Goal: Task Accomplishment & Management: Complete application form

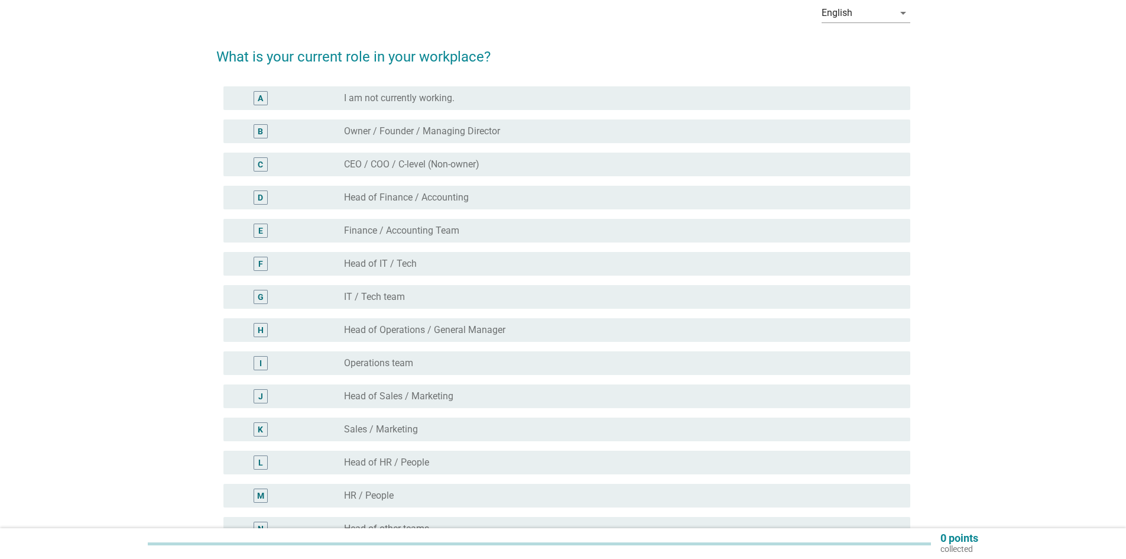
scroll to position [118, 0]
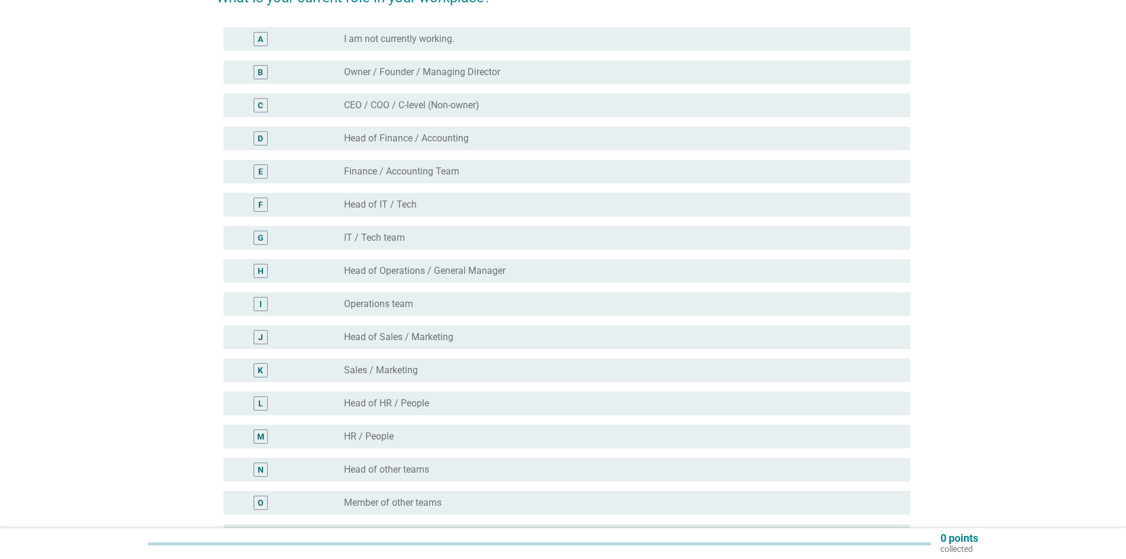
click at [439, 364] on div "radio_button_unchecked Sales / Marketing" at bounding box center [622, 370] width 557 height 14
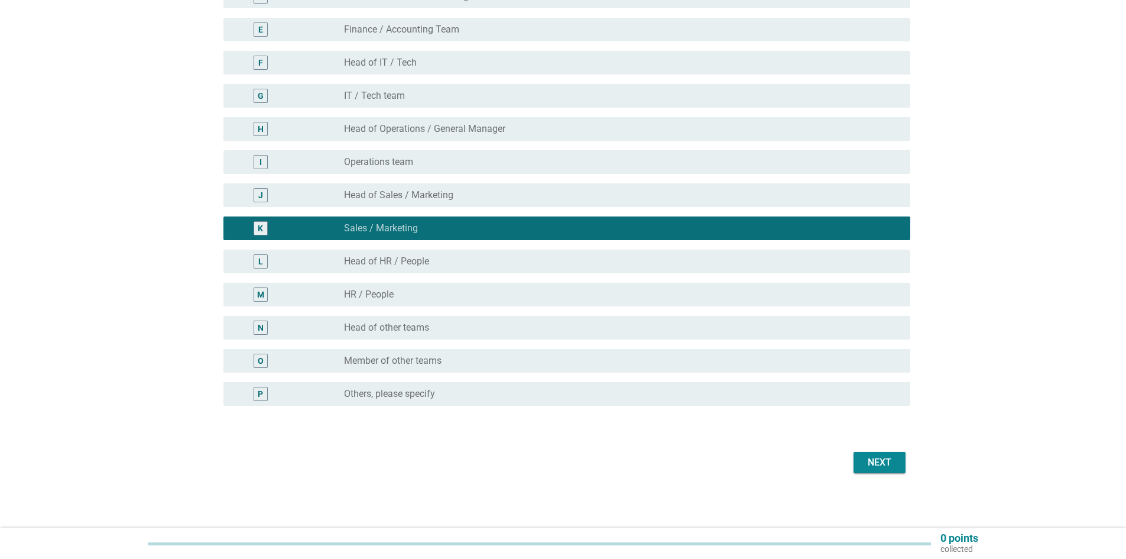
scroll to position [262, 0]
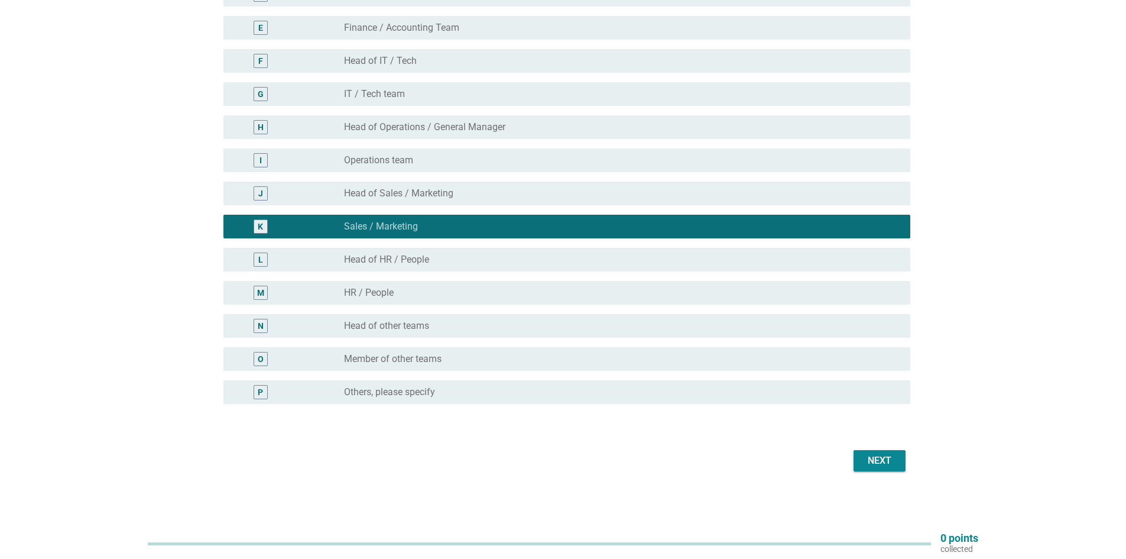
click at [901, 458] on button "Next" at bounding box center [880, 460] width 52 height 21
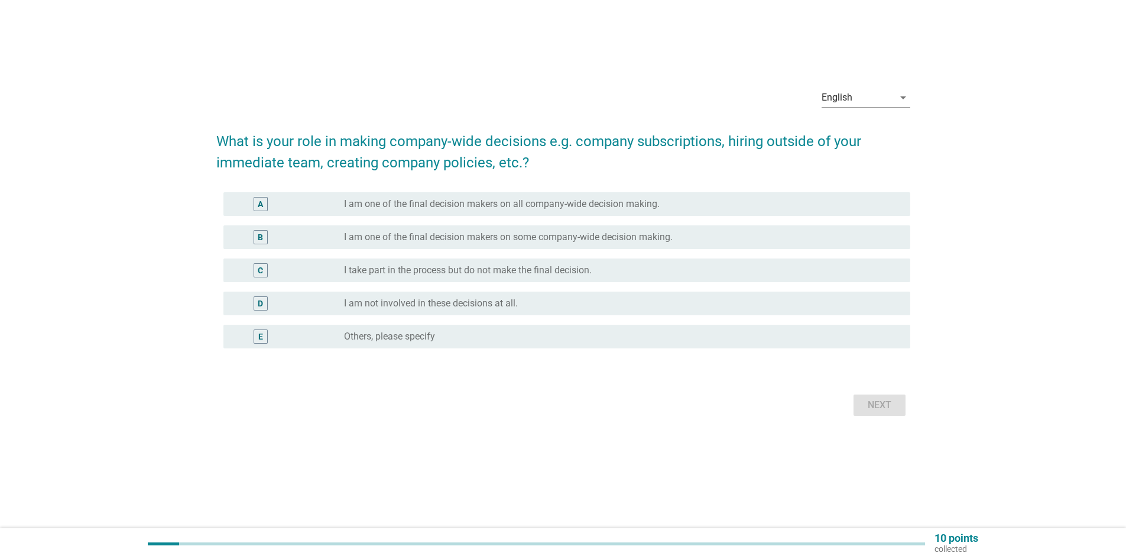
scroll to position [0, 0]
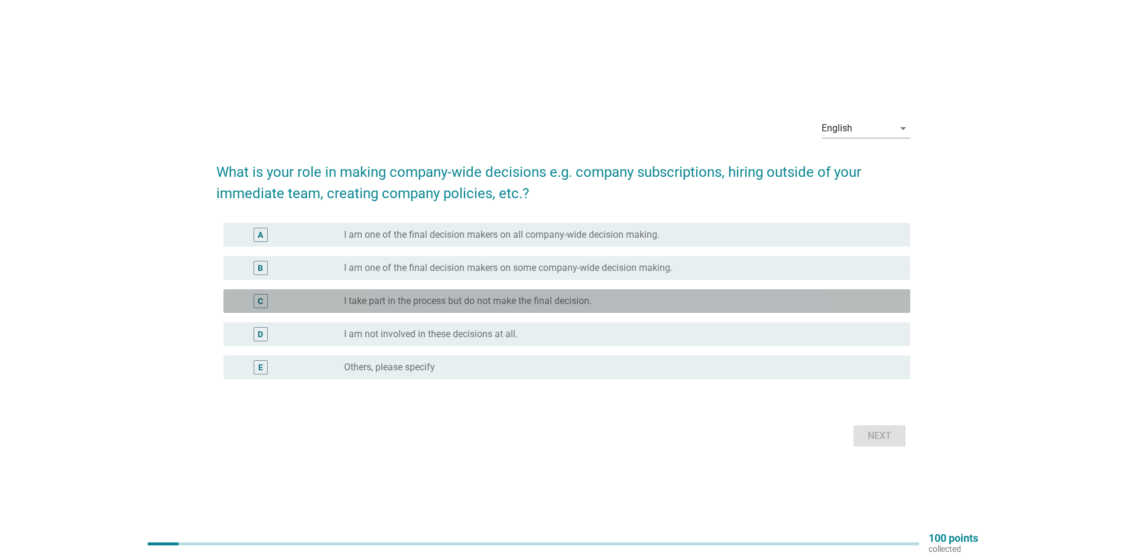
click at [469, 304] on label "I take part in the process but do not make the final decision." at bounding box center [468, 301] width 248 height 12
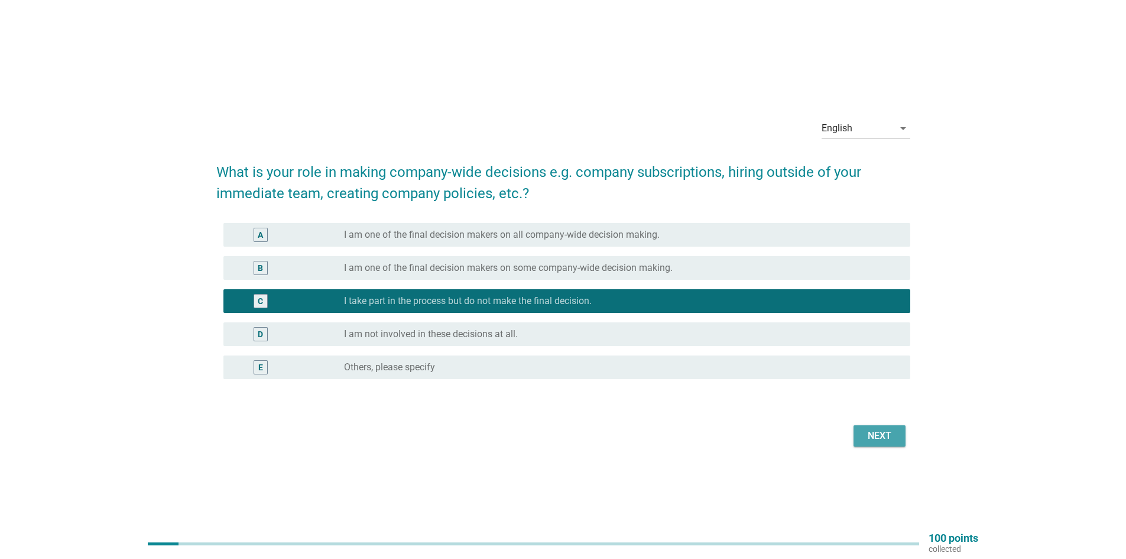
click at [905, 439] on button "Next" at bounding box center [880, 435] width 52 height 21
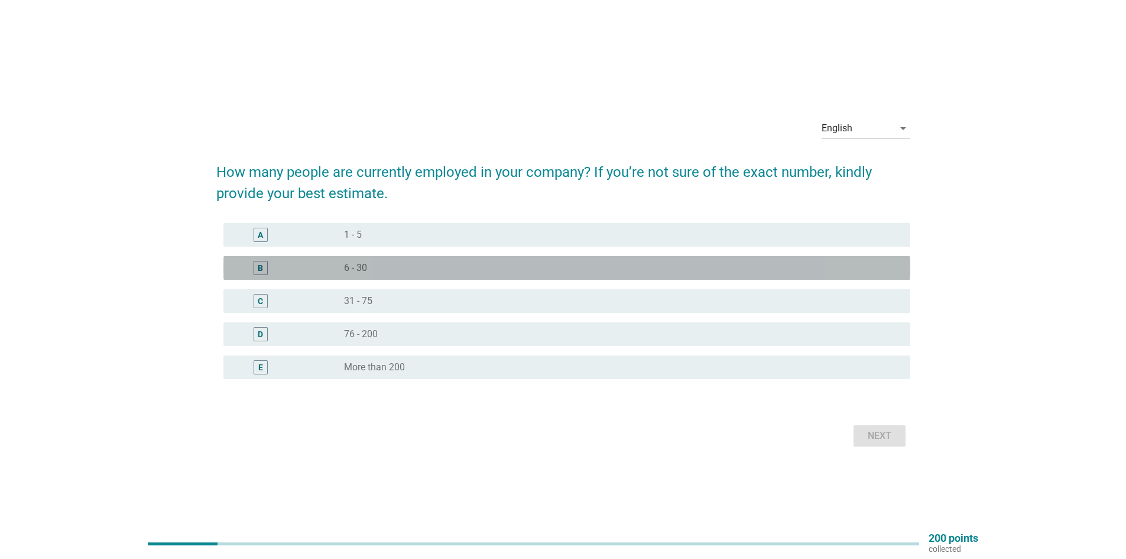
click at [396, 262] on div "radio_button_unchecked 6 - 30" at bounding box center [618, 268] width 548 height 12
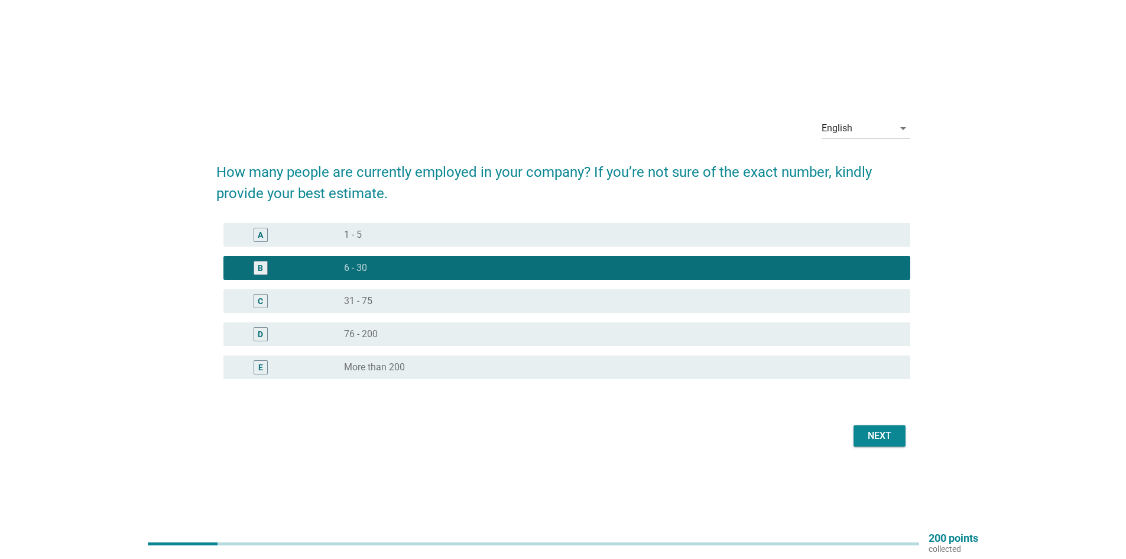
click at [870, 439] on div "Next" at bounding box center [879, 436] width 33 height 14
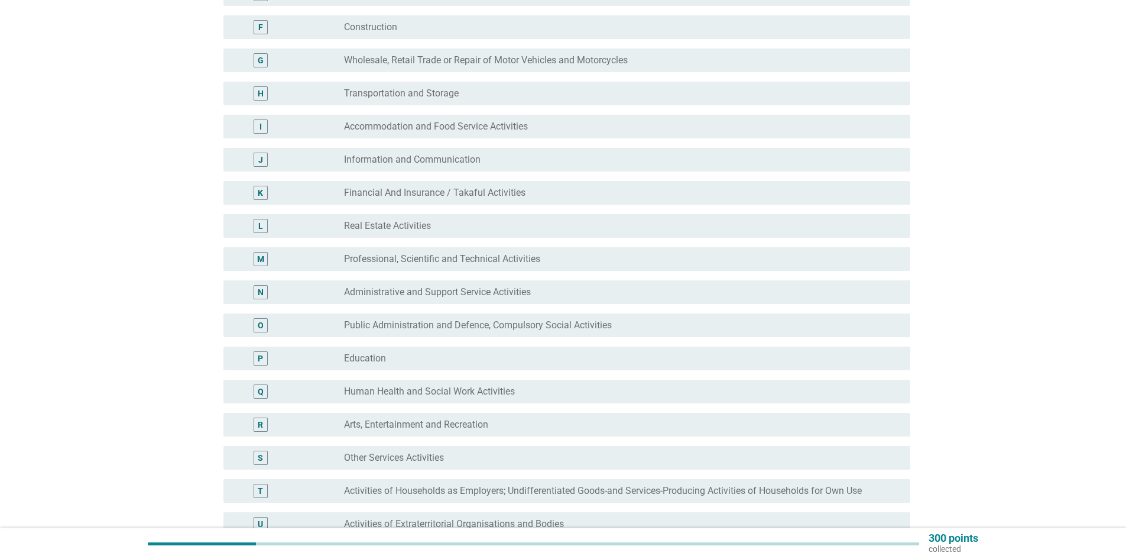
scroll to position [355, 0]
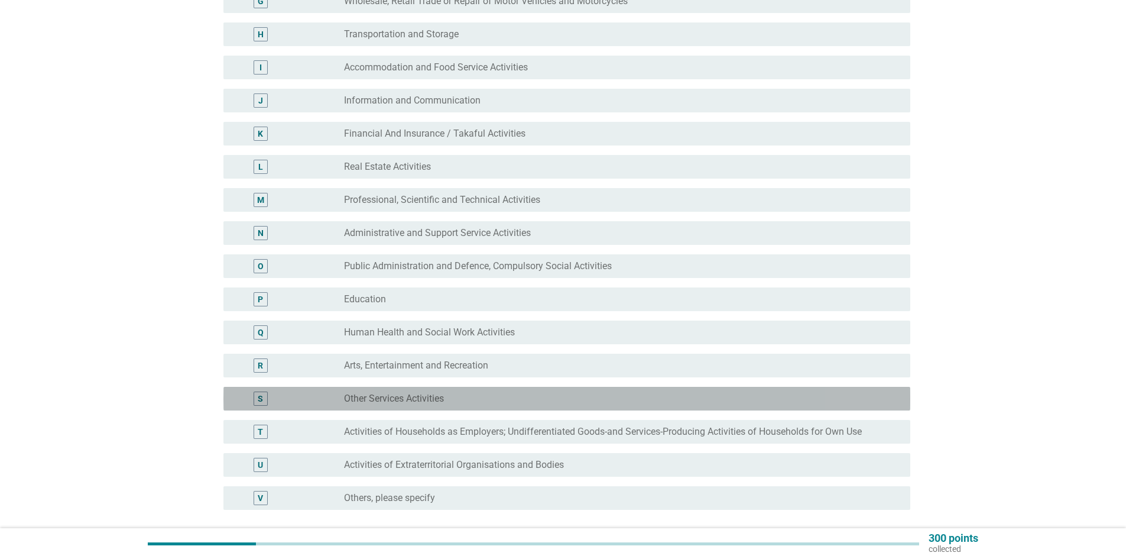
click at [556, 396] on div "radio_button_unchecked Other Services Activities" at bounding box center [618, 399] width 548 height 12
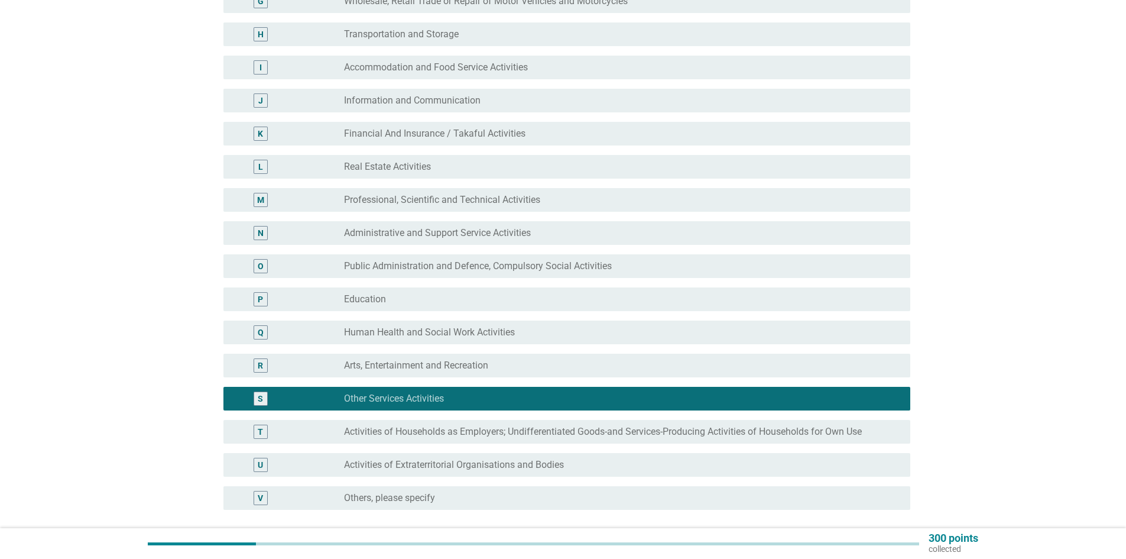
click at [509, 364] on div "radio_button_unchecked Arts, Entertainment and Recreation" at bounding box center [618, 366] width 548 height 12
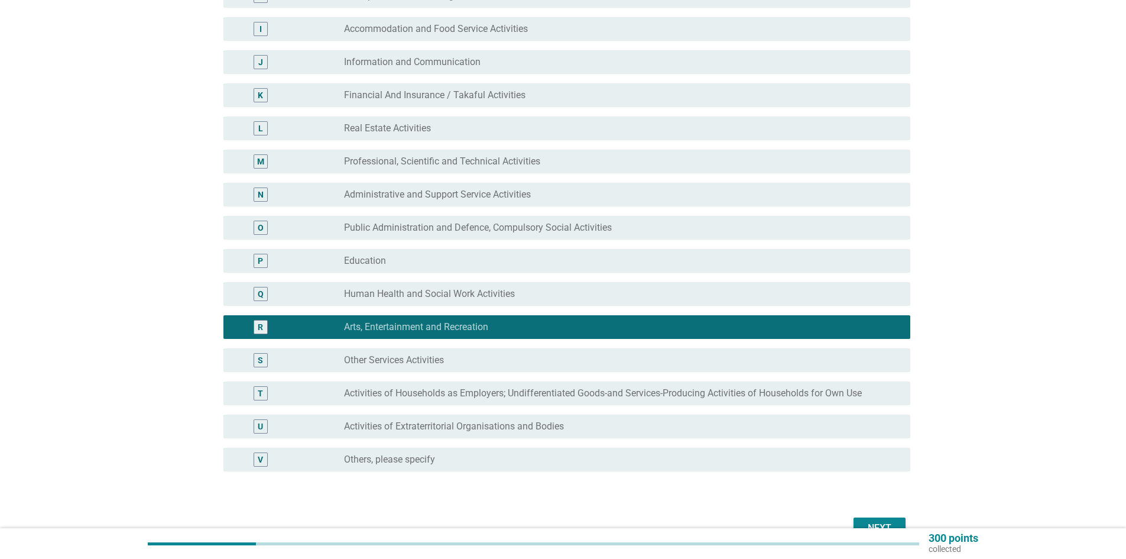
scroll to position [414, 0]
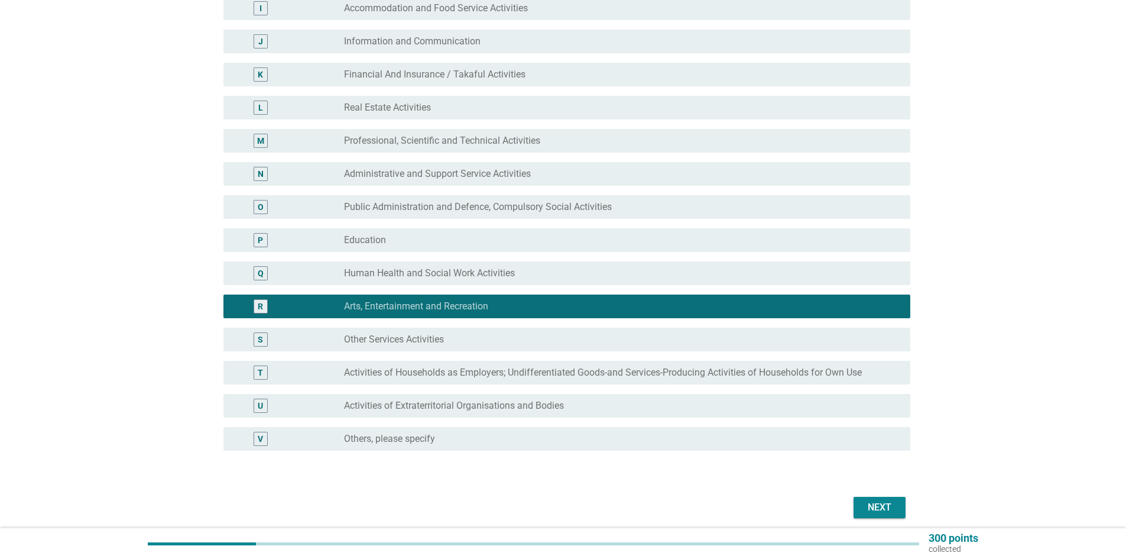
click at [444, 338] on label "Other Services Activities" at bounding box center [394, 339] width 100 height 12
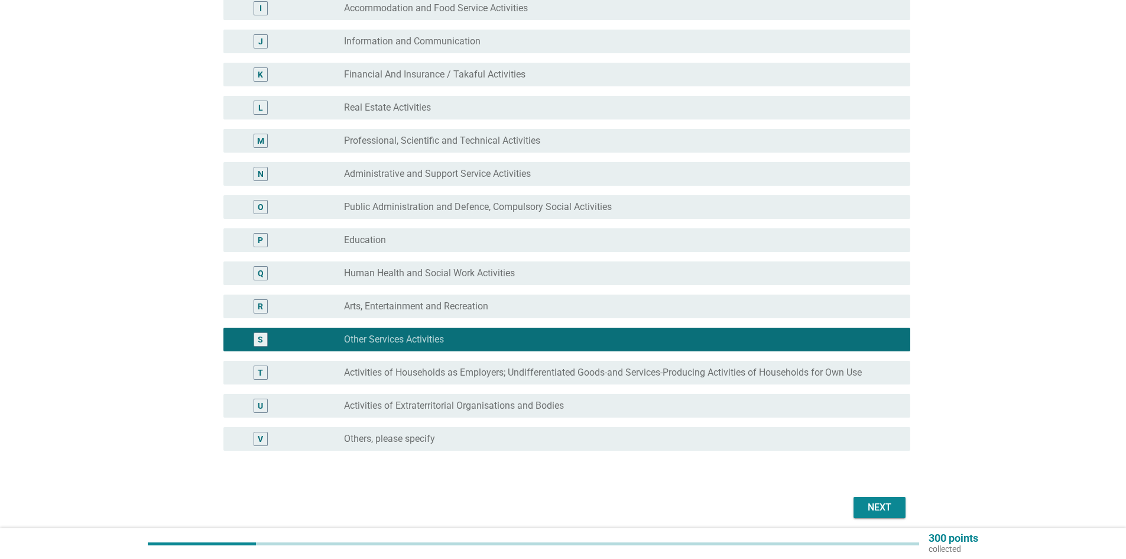
click at [898, 511] on button "Next" at bounding box center [880, 507] width 52 height 21
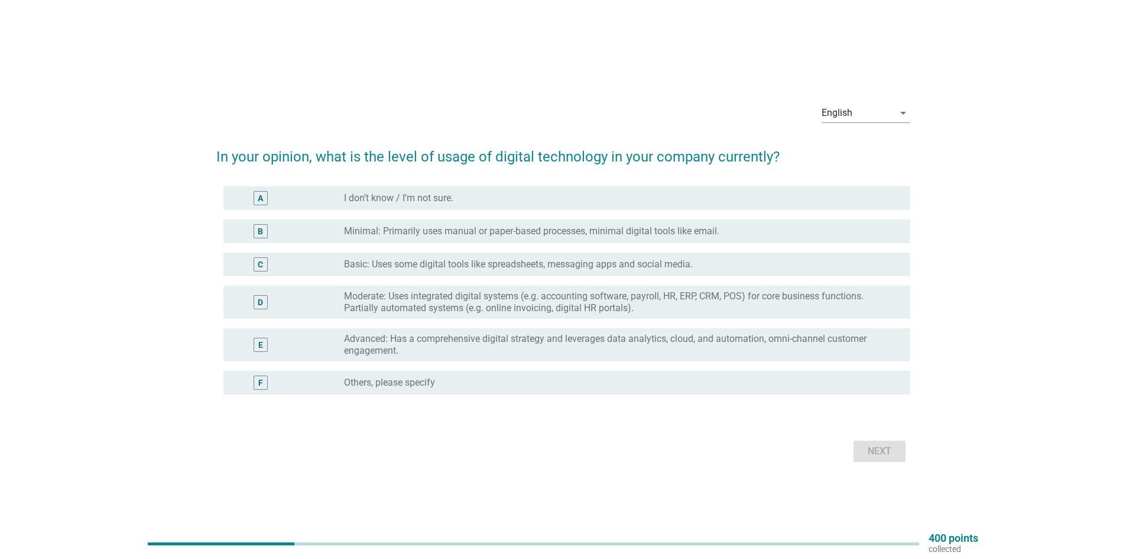
click at [507, 309] on label "Moderate: Uses integrated digital systems (e.g. accounting software, payroll, H…" at bounding box center [618, 302] width 548 height 24
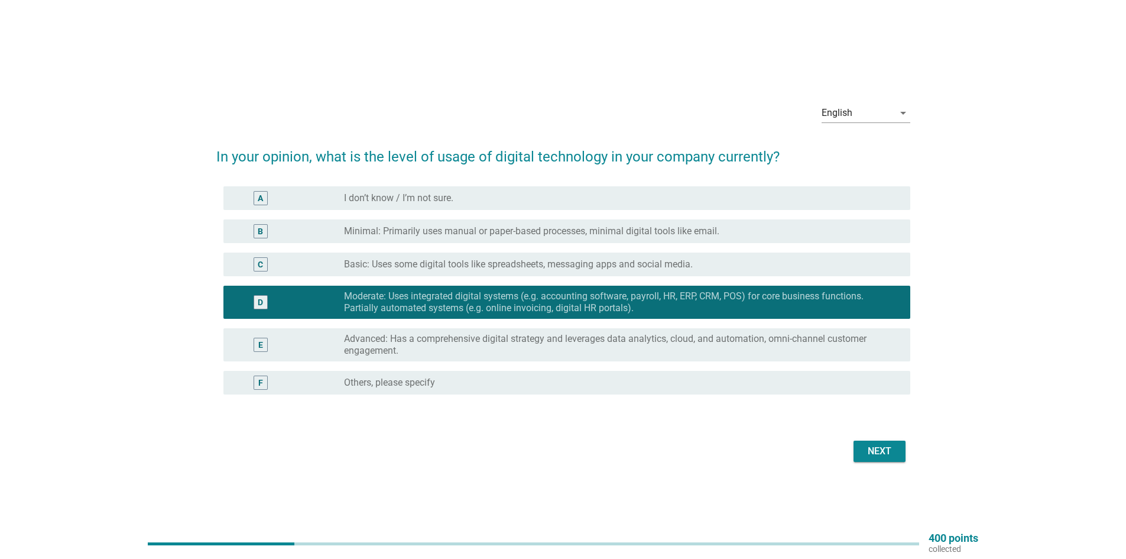
click at [889, 448] on div "Next" at bounding box center [879, 451] width 33 height 14
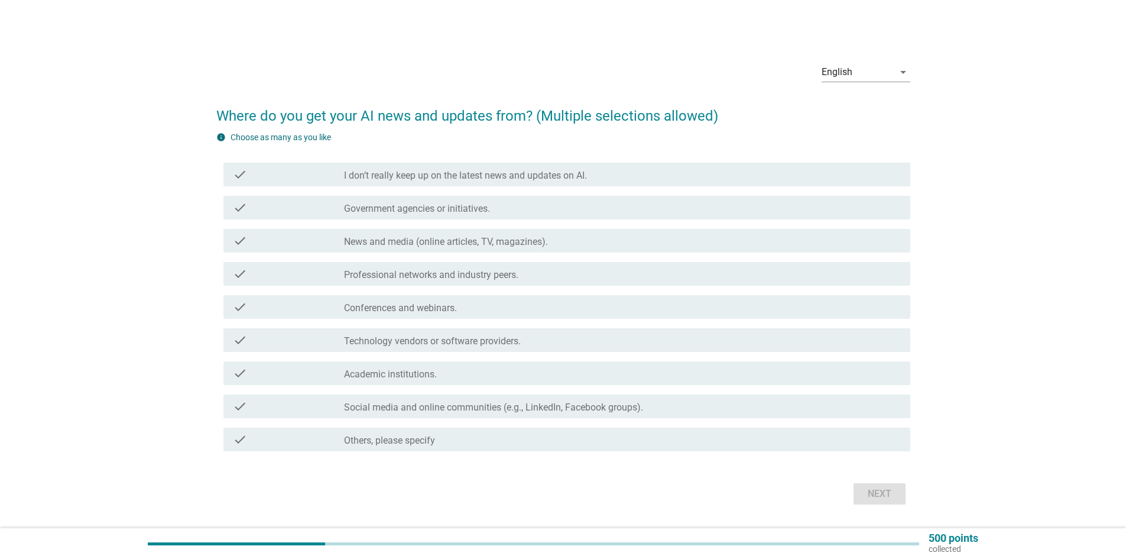
click at [504, 401] on label "Social media and online communities (e.g., LinkedIn, Facebook groups)." at bounding box center [493, 407] width 299 height 12
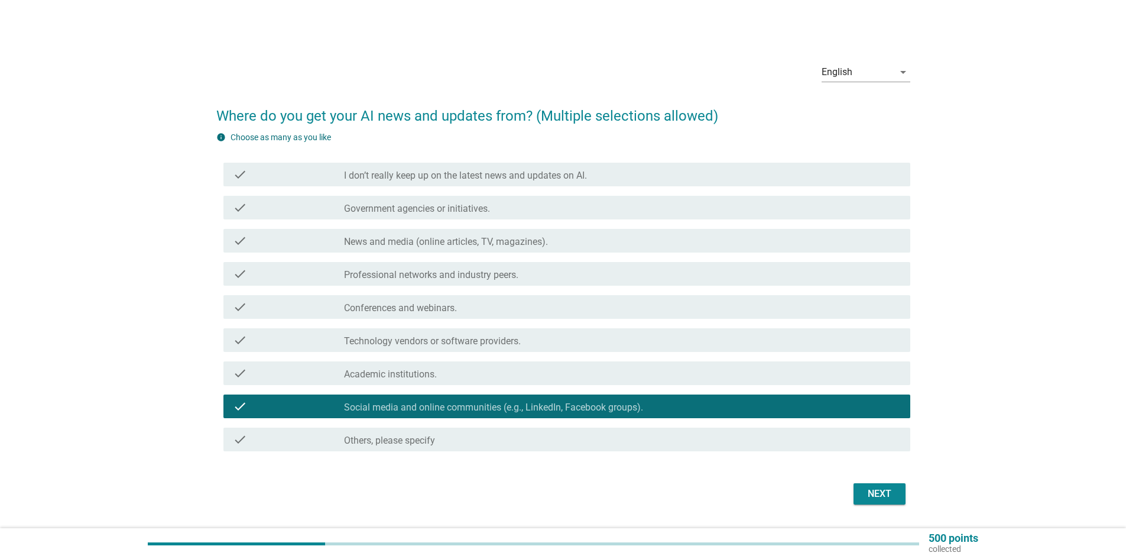
click at [888, 500] on div "Next" at bounding box center [879, 494] width 33 height 14
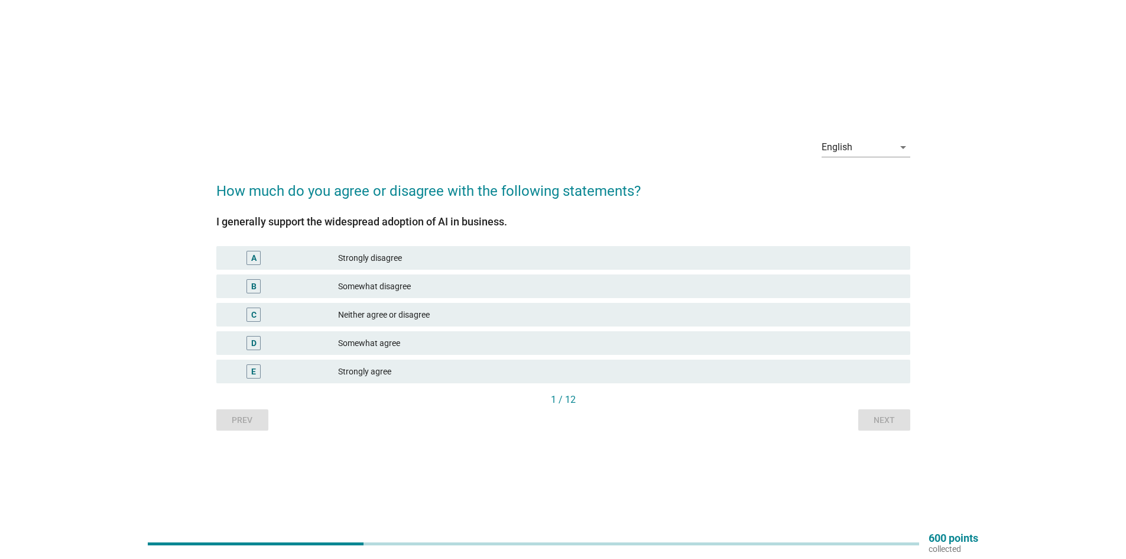
click at [415, 331] on div "D Somewhat agree" at bounding box center [563, 343] width 699 height 28
click at [409, 341] on div "Somewhat agree" at bounding box center [619, 343] width 563 height 14
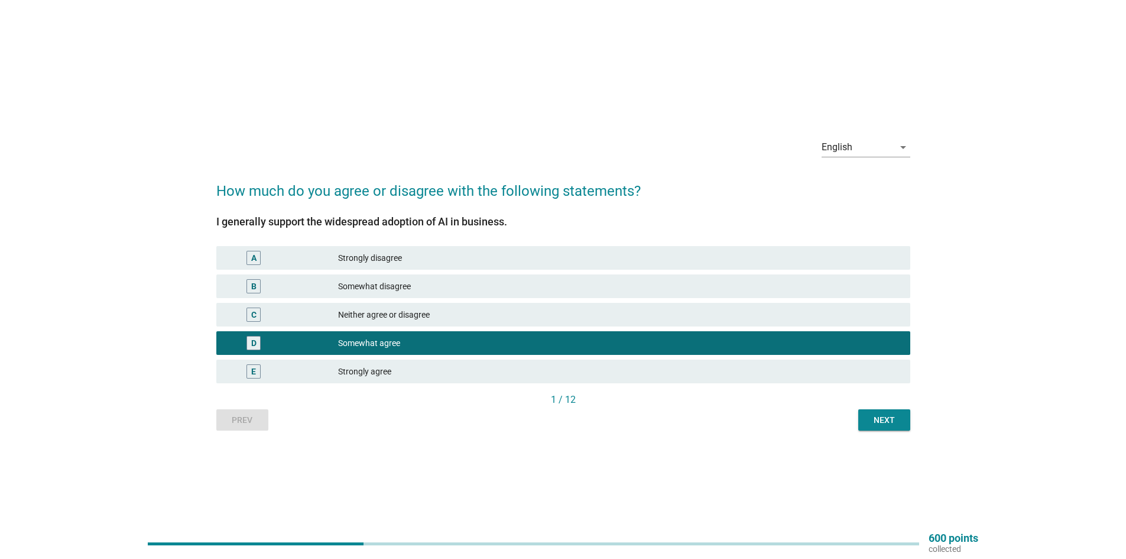
click at [875, 417] on div "Next" at bounding box center [884, 420] width 33 height 12
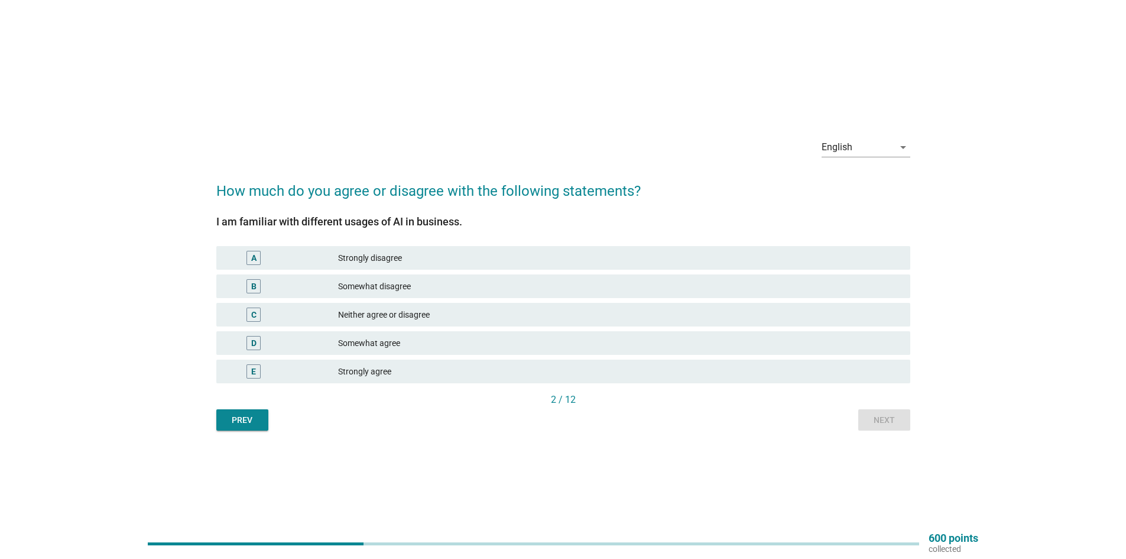
click at [417, 344] on div "Somewhat agree" at bounding box center [619, 343] width 563 height 14
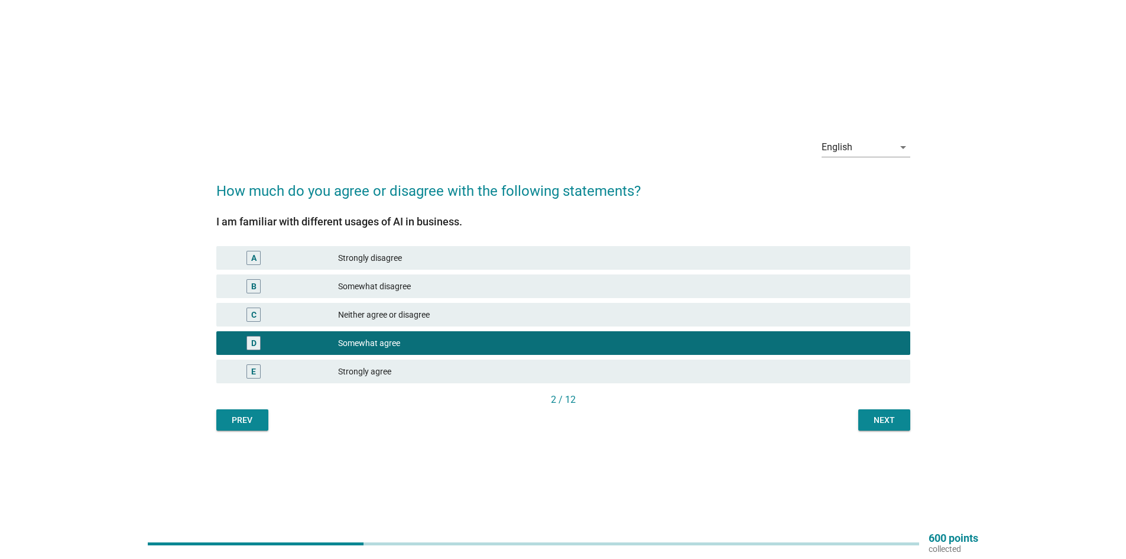
click at [872, 420] on div "Next" at bounding box center [884, 420] width 33 height 12
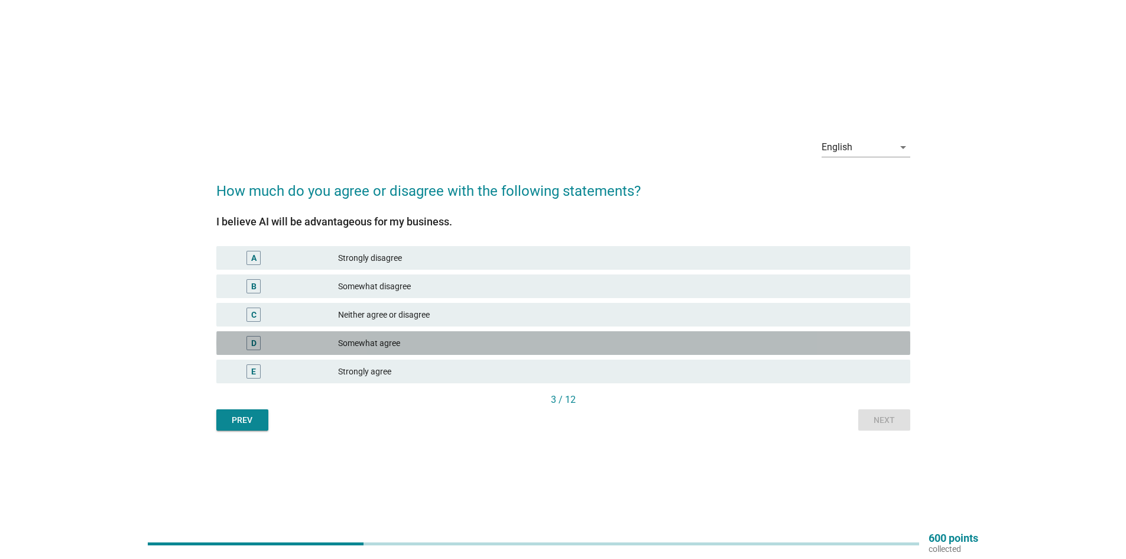
click at [439, 345] on div "Somewhat agree" at bounding box center [619, 343] width 563 height 14
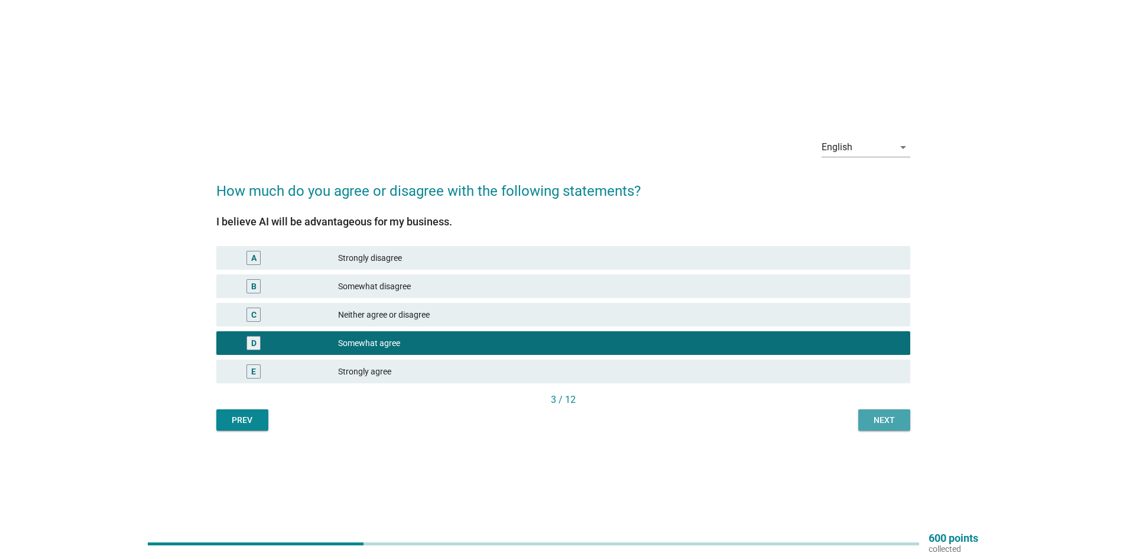
click at [872, 417] on div "Next" at bounding box center [884, 420] width 33 height 12
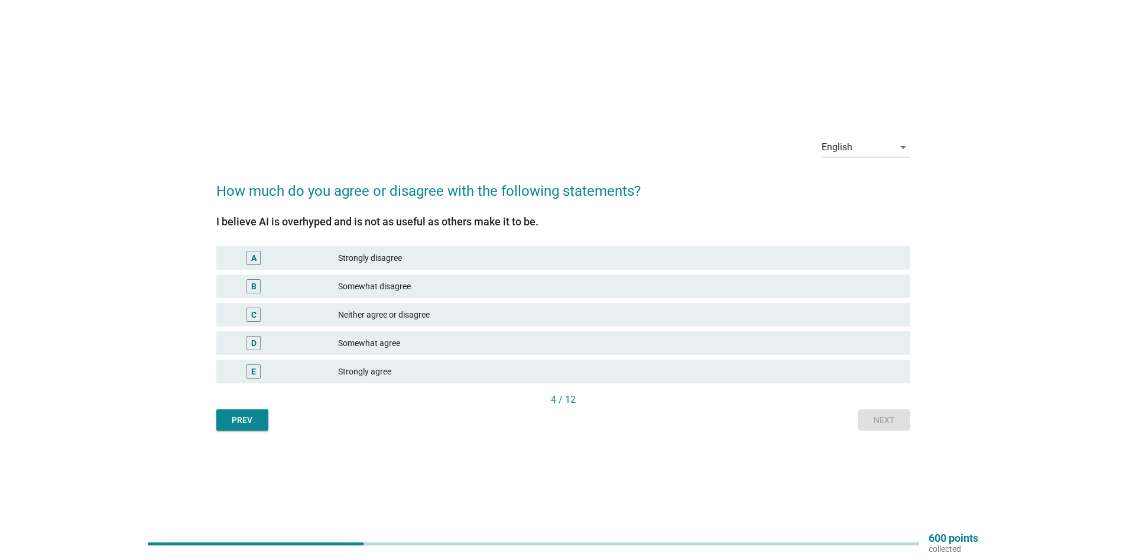
click at [387, 255] on div "Strongly disagree" at bounding box center [619, 258] width 563 height 14
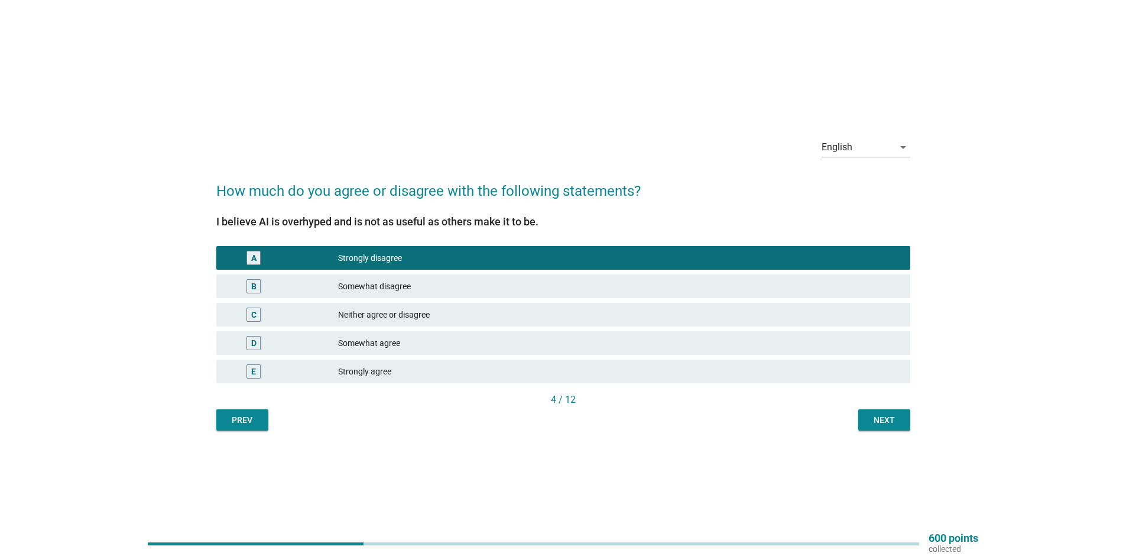
click at [886, 414] on div "Next" at bounding box center [884, 420] width 33 height 12
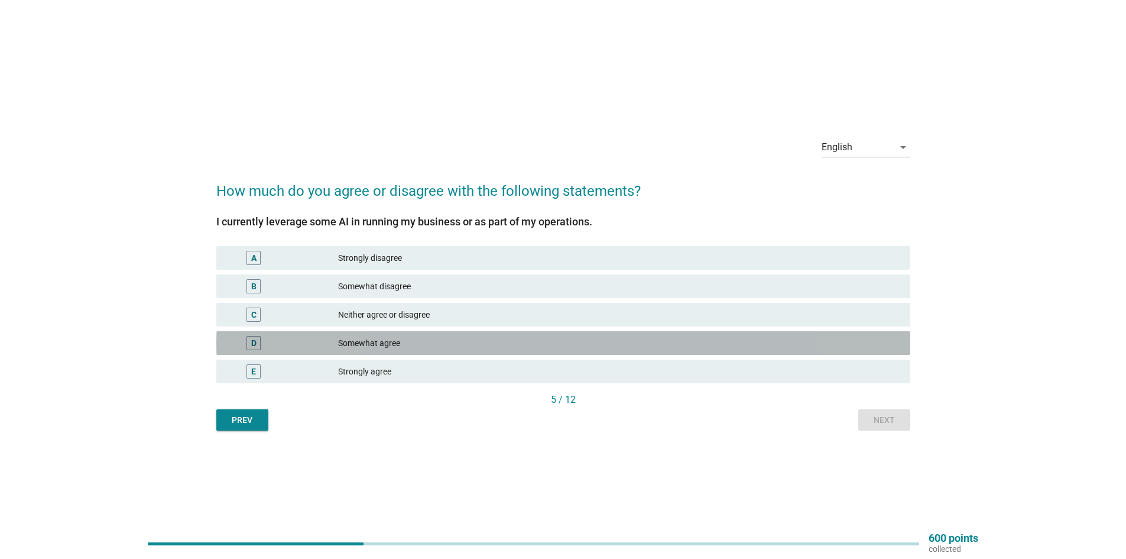
click at [403, 348] on div "Somewhat agree" at bounding box center [619, 343] width 563 height 14
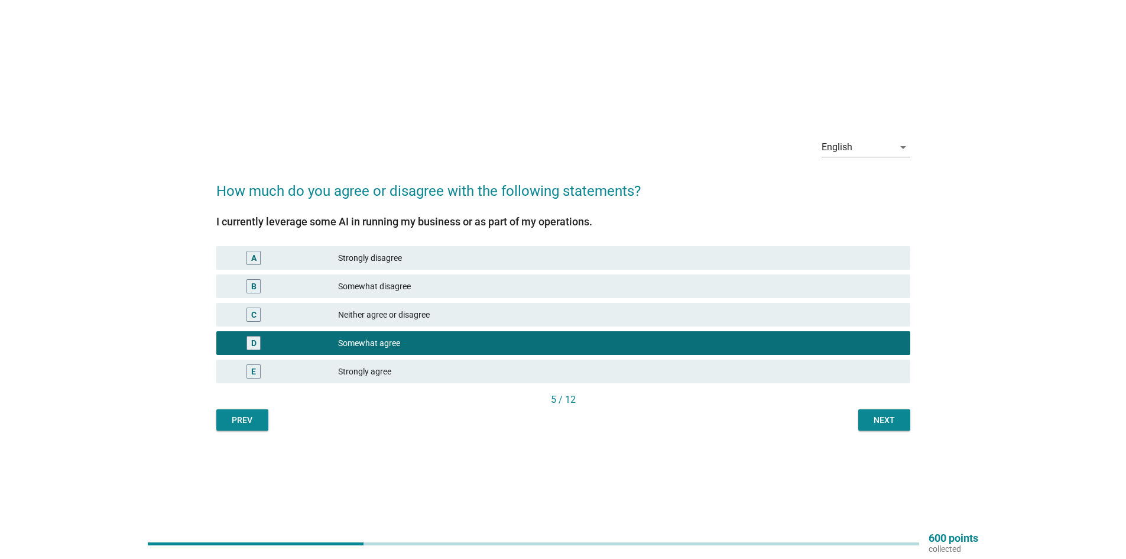
click at [886, 420] on div "Next" at bounding box center [884, 420] width 33 height 12
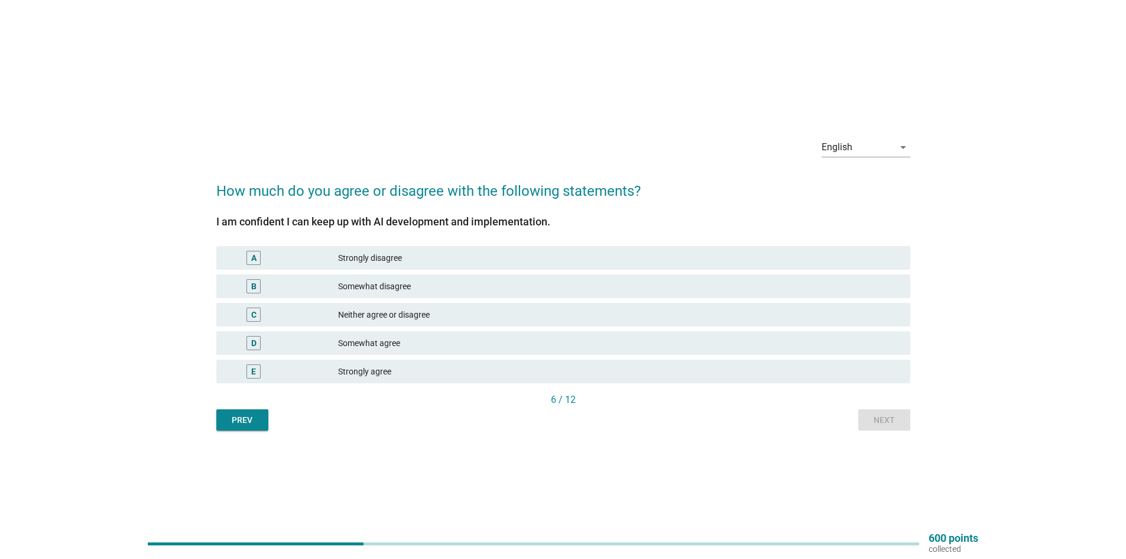
click at [397, 339] on div "Somewhat agree" at bounding box center [619, 343] width 563 height 14
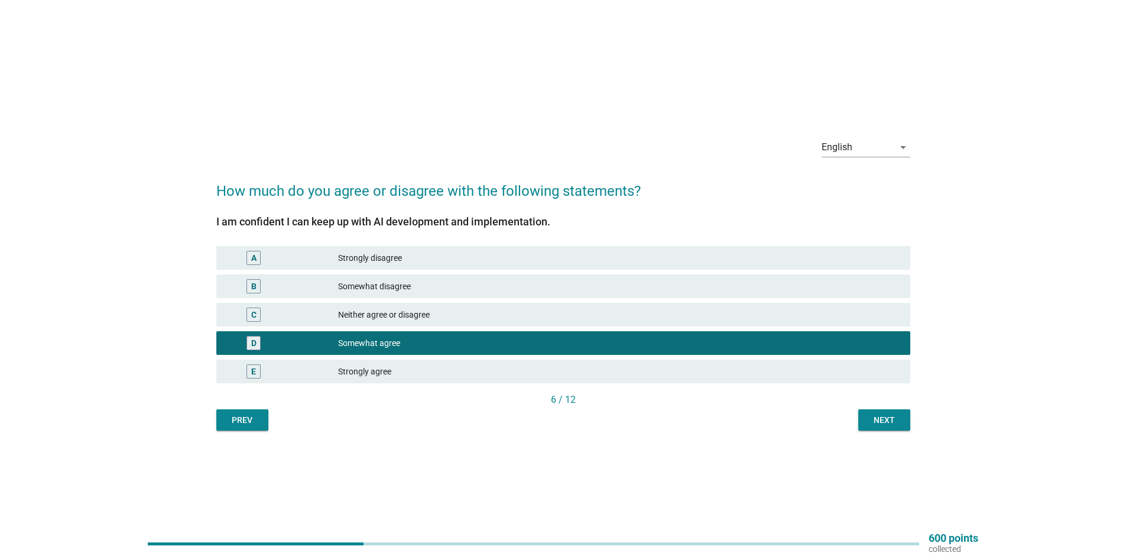
click at [863, 418] on button "Next" at bounding box center [885, 419] width 52 height 21
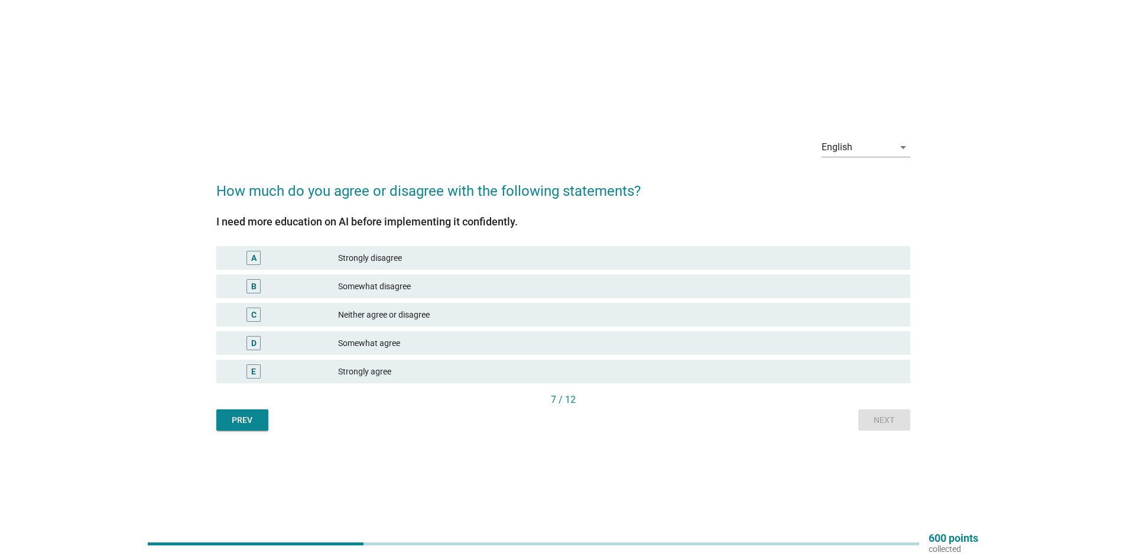
click at [401, 354] on div "D Somewhat agree" at bounding box center [563, 343] width 694 height 24
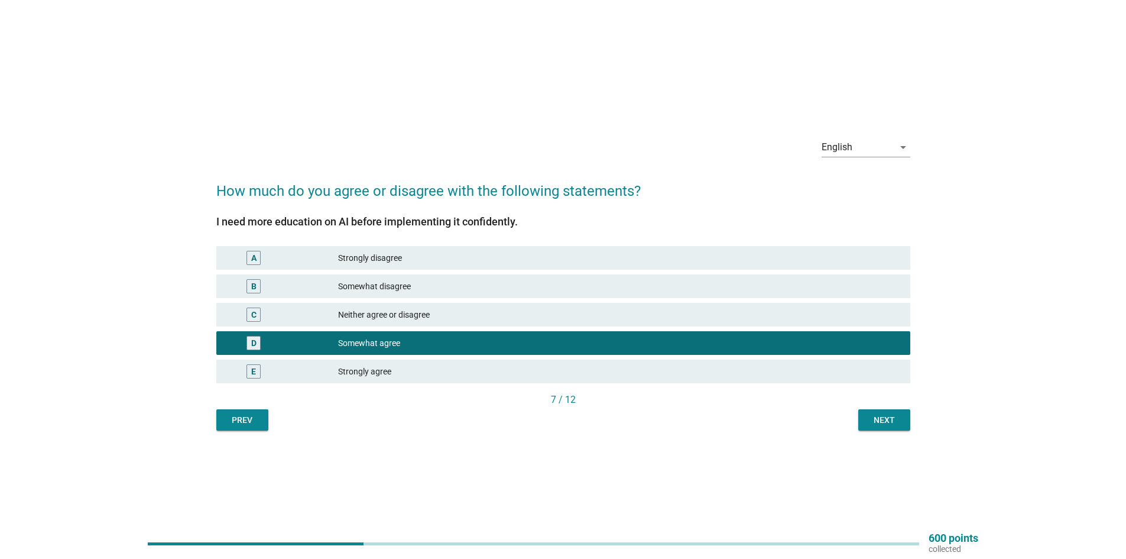
click at [876, 417] on div "Next" at bounding box center [884, 420] width 33 height 12
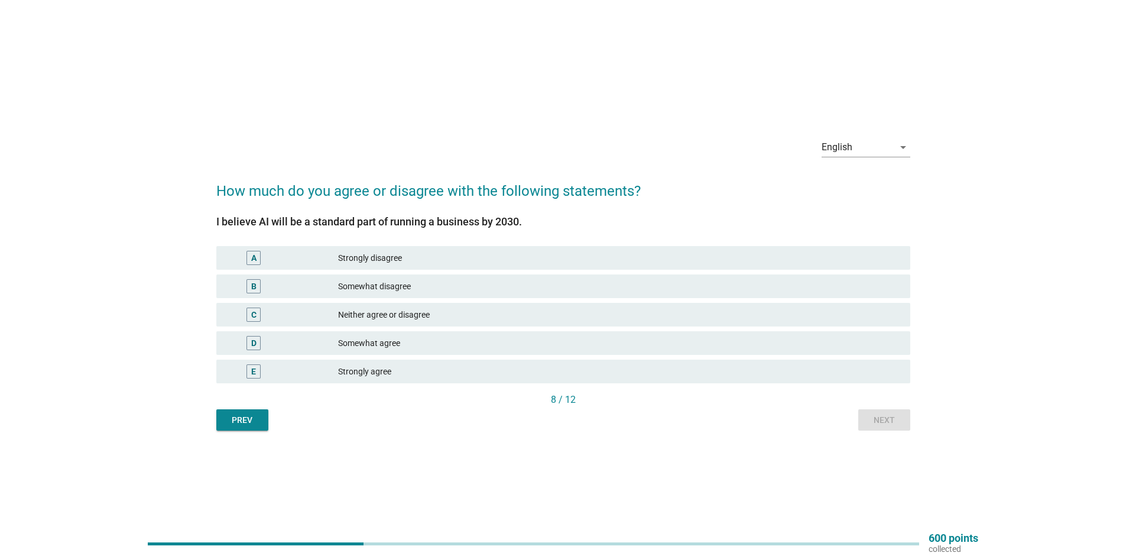
click at [371, 346] on div "Somewhat agree" at bounding box center [619, 343] width 563 height 14
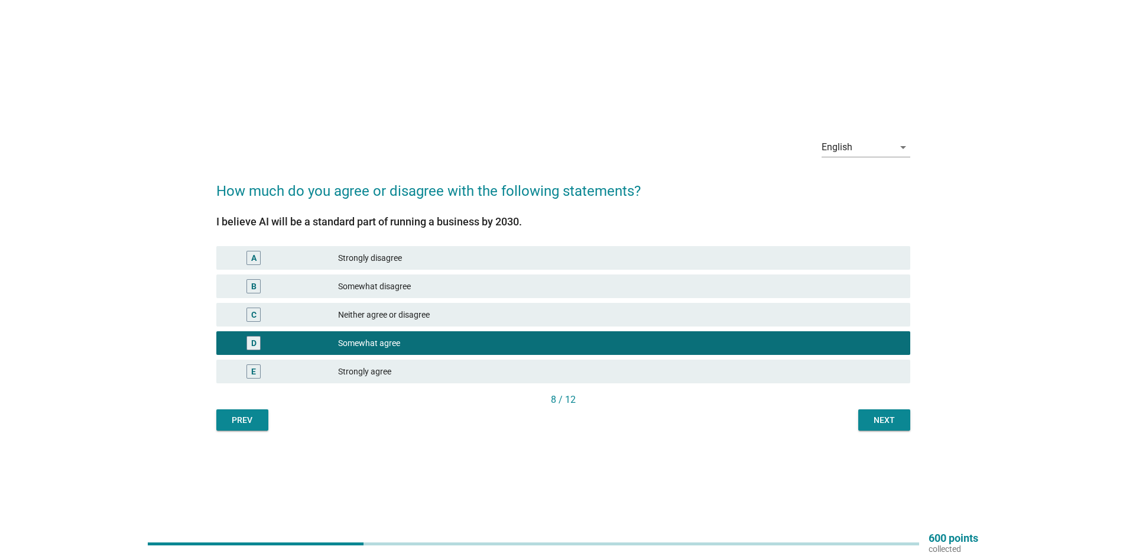
click at [892, 419] on div "Next" at bounding box center [884, 420] width 33 height 12
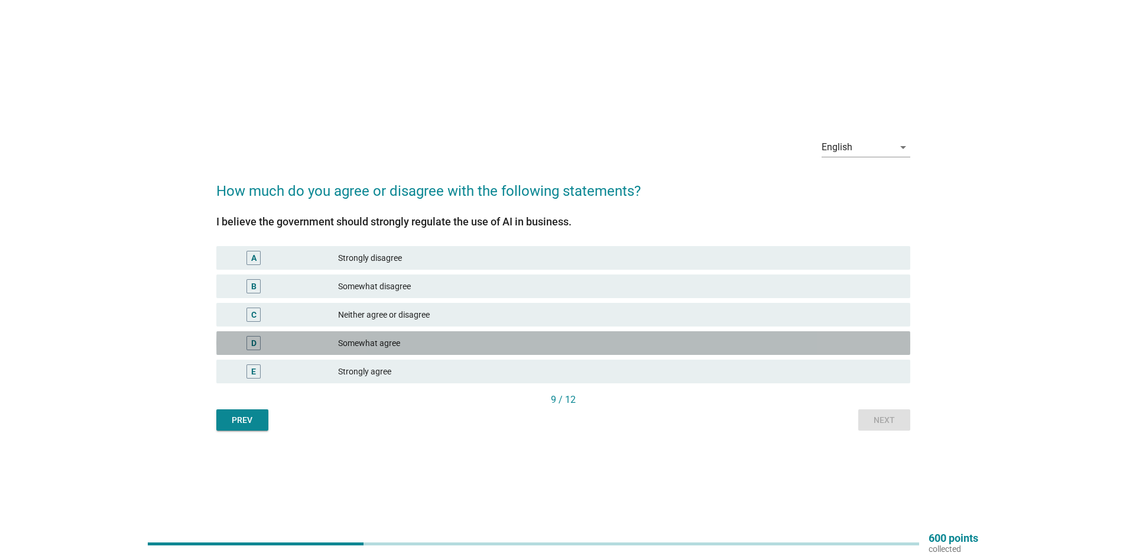
click at [386, 345] on div "Somewhat agree" at bounding box center [619, 343] width 563 height 14
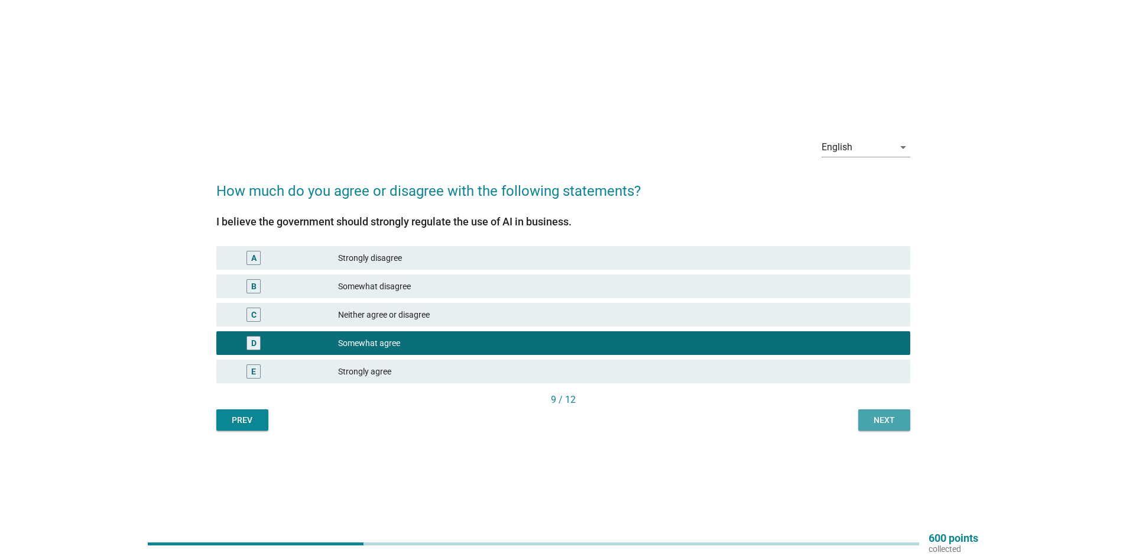
click at [899, 412] on button "Next" at bounding box center [885, 419] width 52 height 21
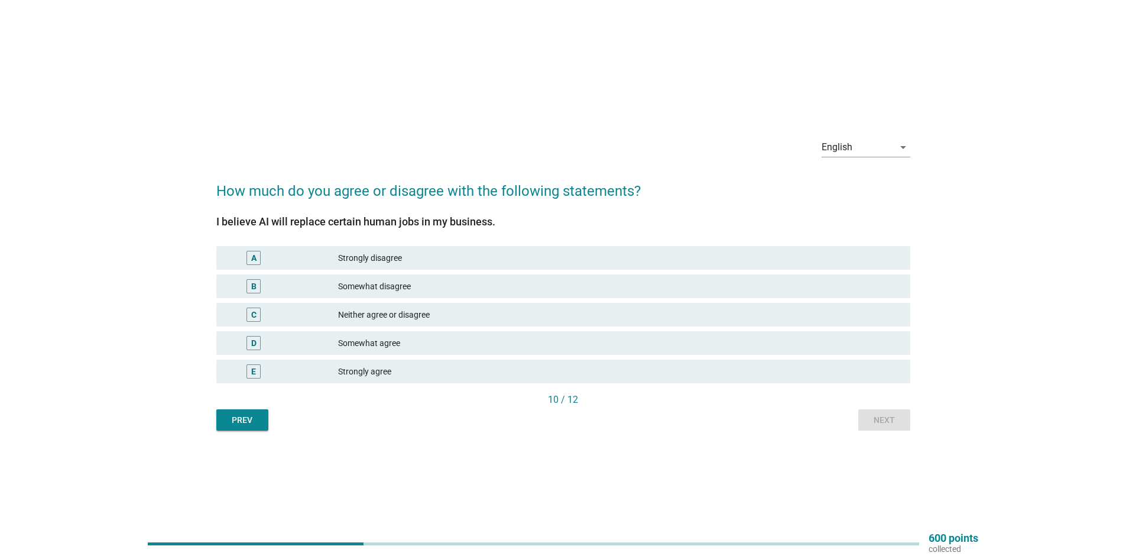
click at [429, 310] on div "Neither agree or disagree" at bounding box center [619, 314] width 563 height 14
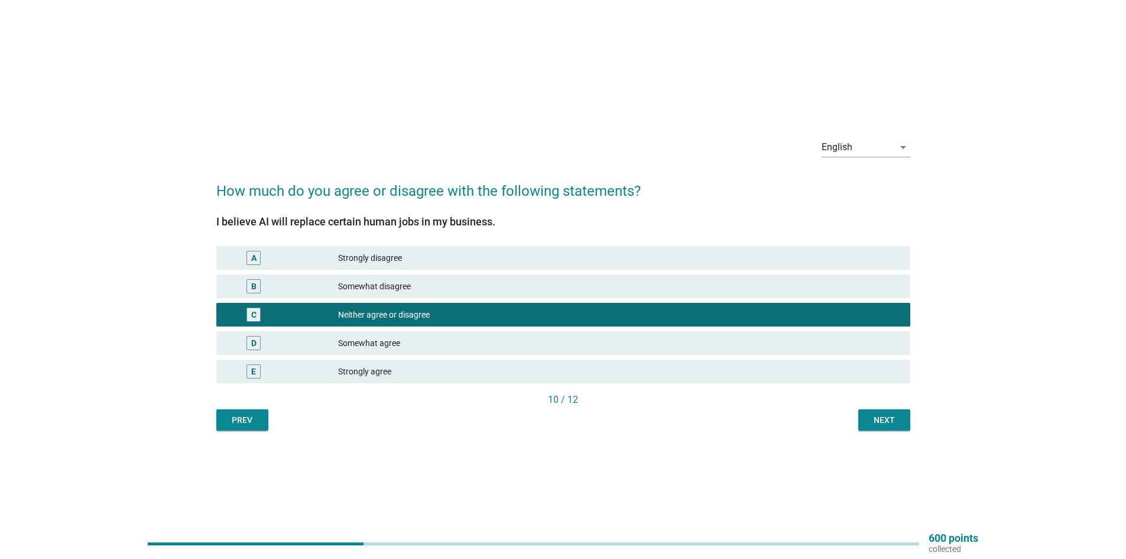
click at [862, 422] on button "Next" at bounding box center [885, 419] width 52 height 21
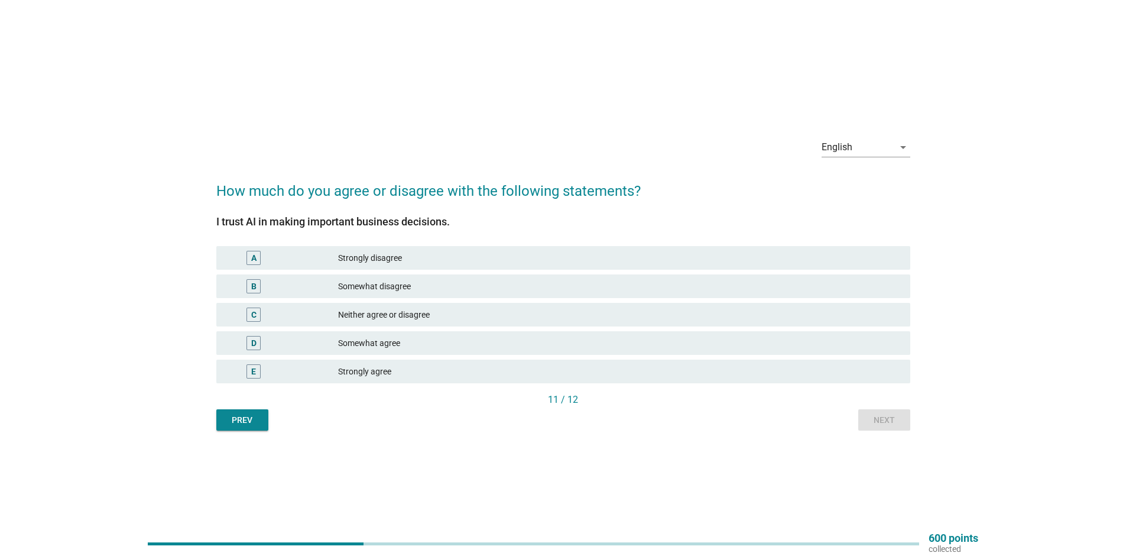
click at [380, 266] on div "A Strongly disagree" at bounding box center [563, 258] width 694 height 24
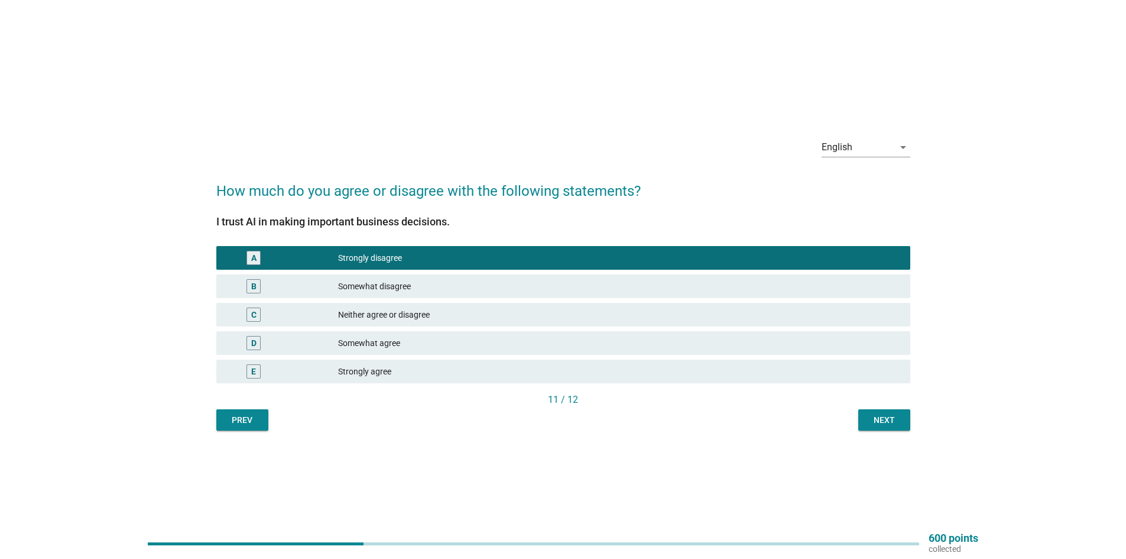
click at [855, 409] on div "11 / 12" at bounding box center [563, 401] width 694 height 17
drag, startPoint x: 860, startPoint y: 410, endPoint x: 867, endPoint y: 417, distance: 10.0
click at [861, 410] on button "Next" at bounding box center [885, 419] width 52 height 21
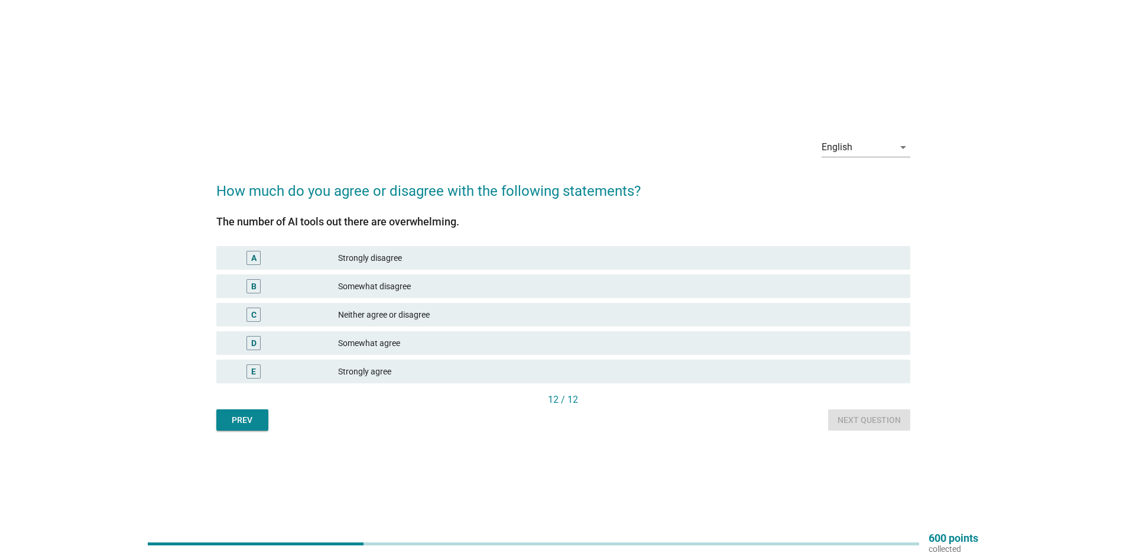
click at [388, 346] on div "Somewhat agree" at bounding box center [619, 343] width 563 height 14
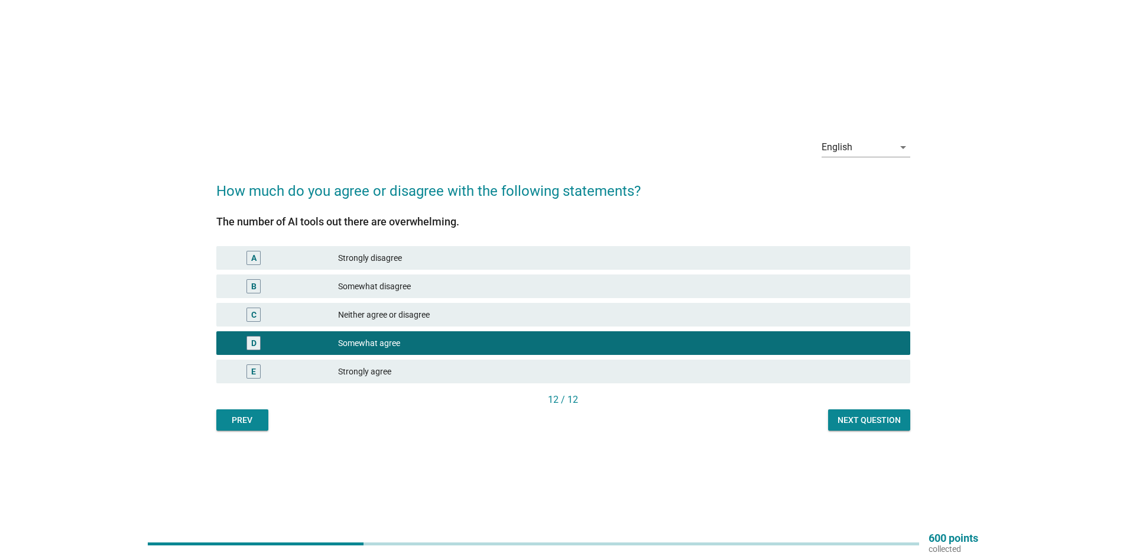
click at [419, 309] on div "Neither agree or disagree" at bounding box center [619, 314] width 563 height 14
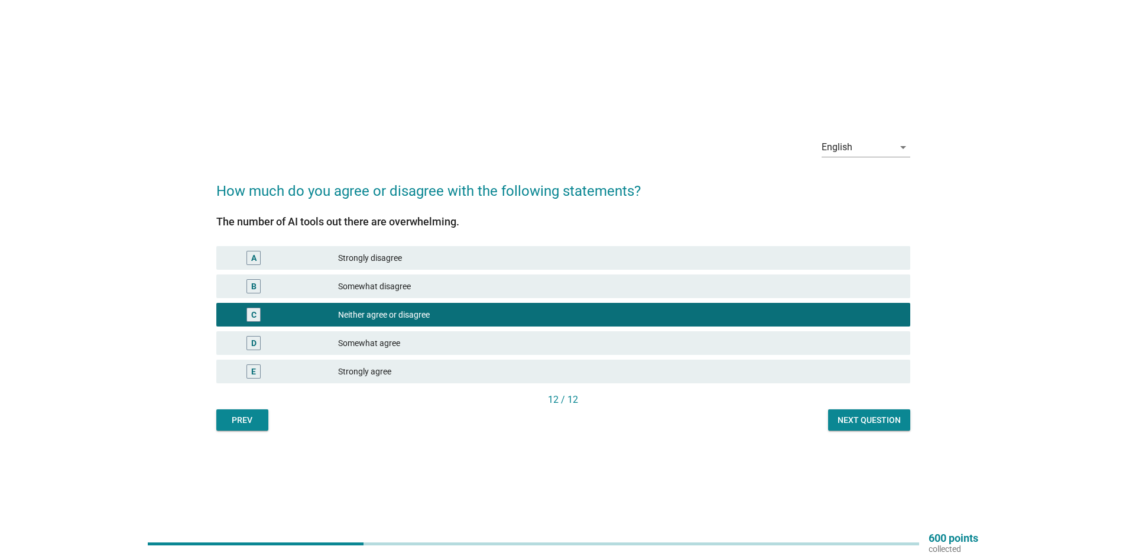
click at [864, 422] on div "Next question" at bounding box center [869, 420] width 63 height 12
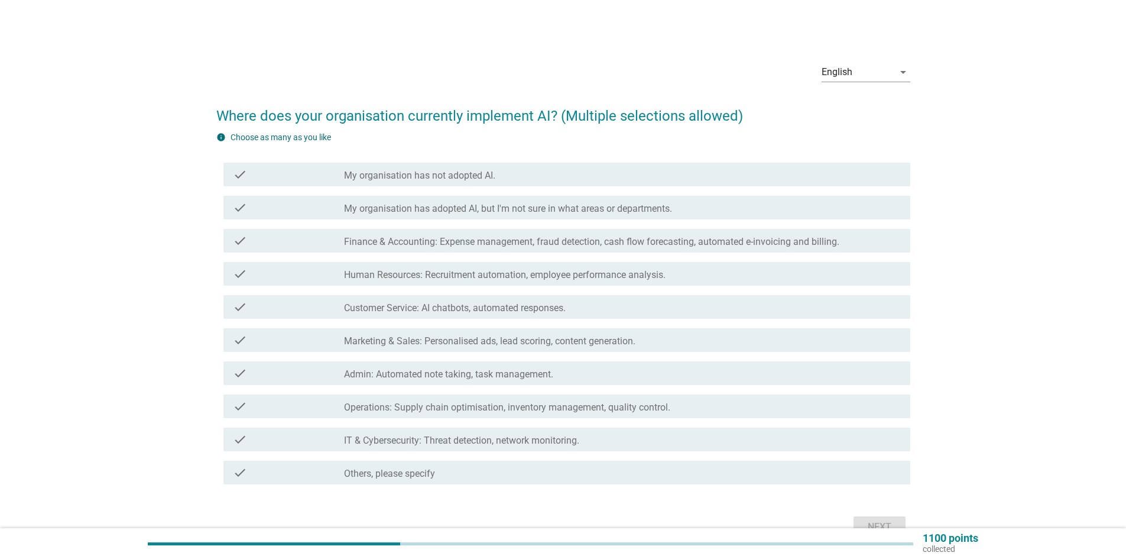
click at [492, 310] on label "Customer Service: AI chatbots, automated responses." at bounding box center [455, 308] width 222 height 12
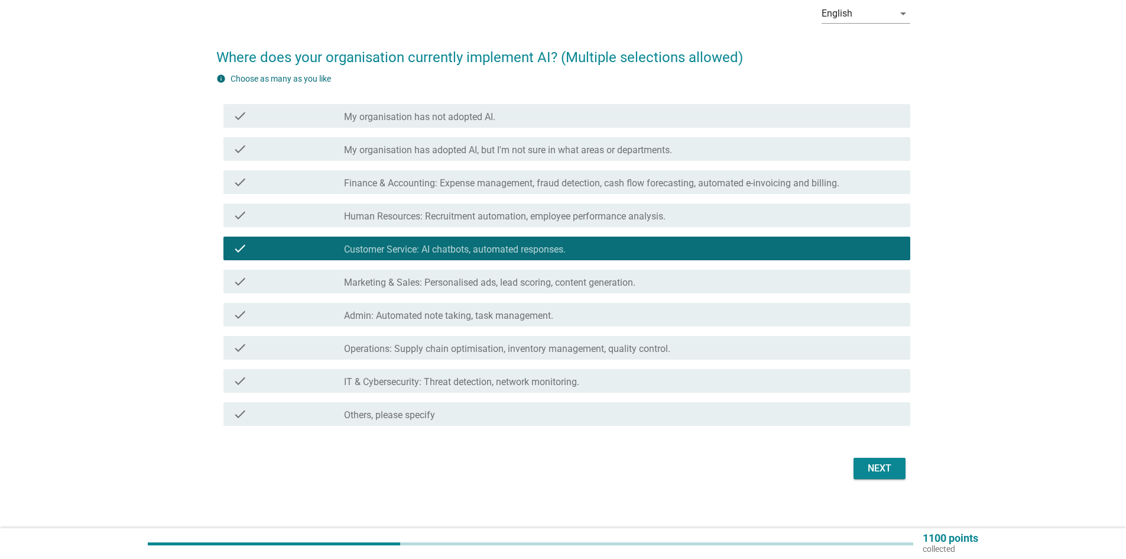
scroll to position [59, 0]
click at [896, 473] on button "Next" at bounding box center [880, 467] width 52 height 21
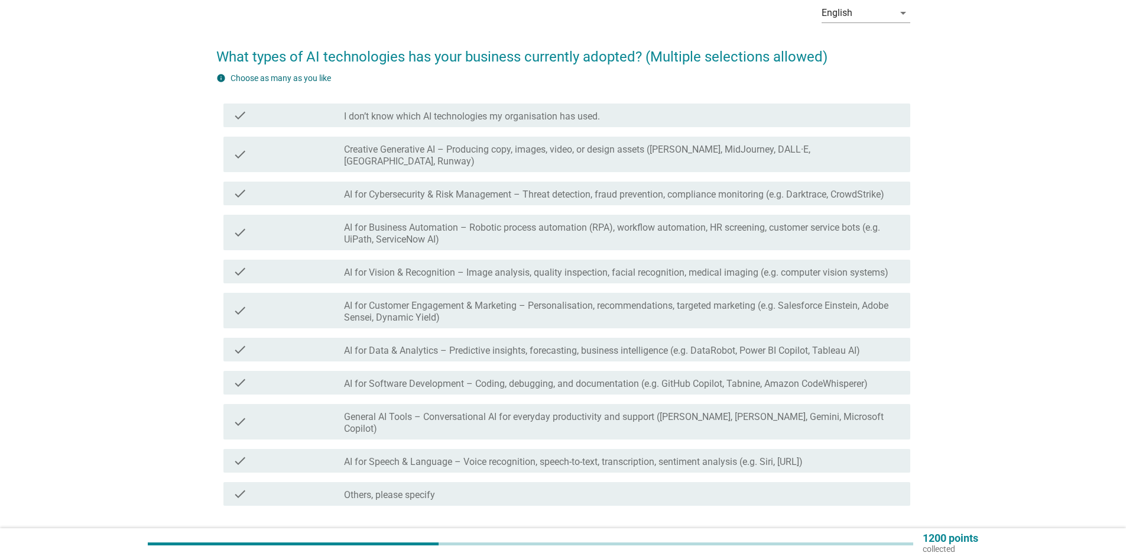
click at [543, 449] on div "check check_box_outline_blank AI for Speech & Language – Voice recognition, spe…" at bounding box center [567, 461] width 687 height 24
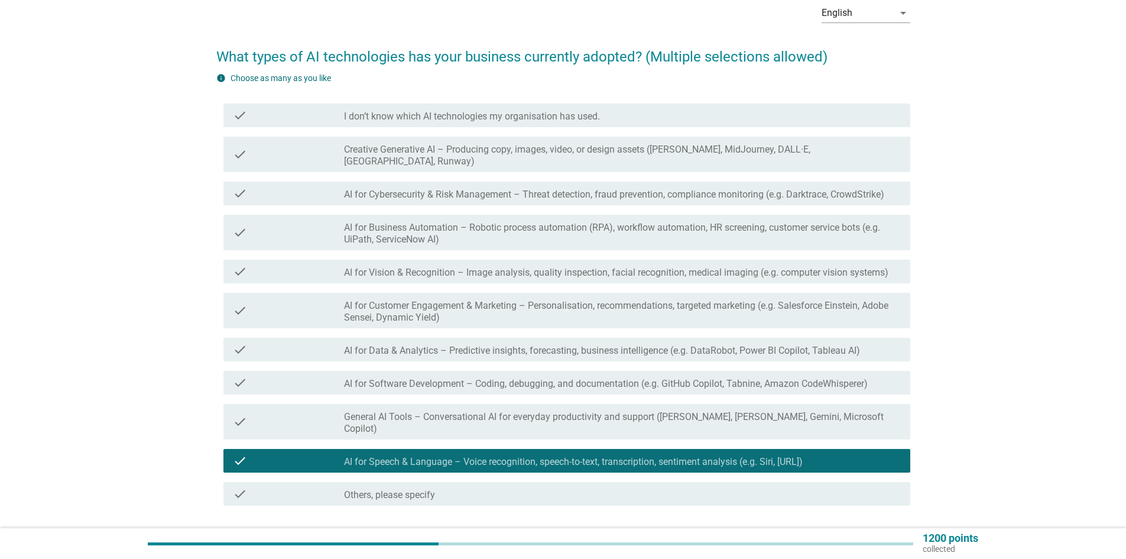
scroll to position [118, 0]
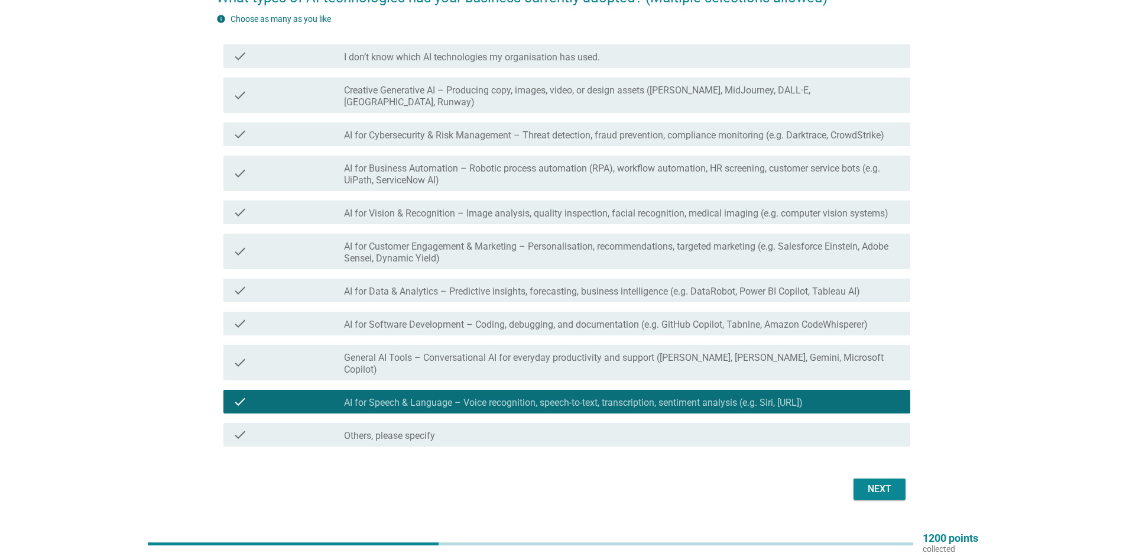
click at [866, 479] on div "Next" at bounding box center [563, 489] width 694 height 28
click at [611, 352] on label "General AI Tools – Conversational AI for everyday productivity and support ([PE…" at bounding box center [622, 364] width 557 height 24
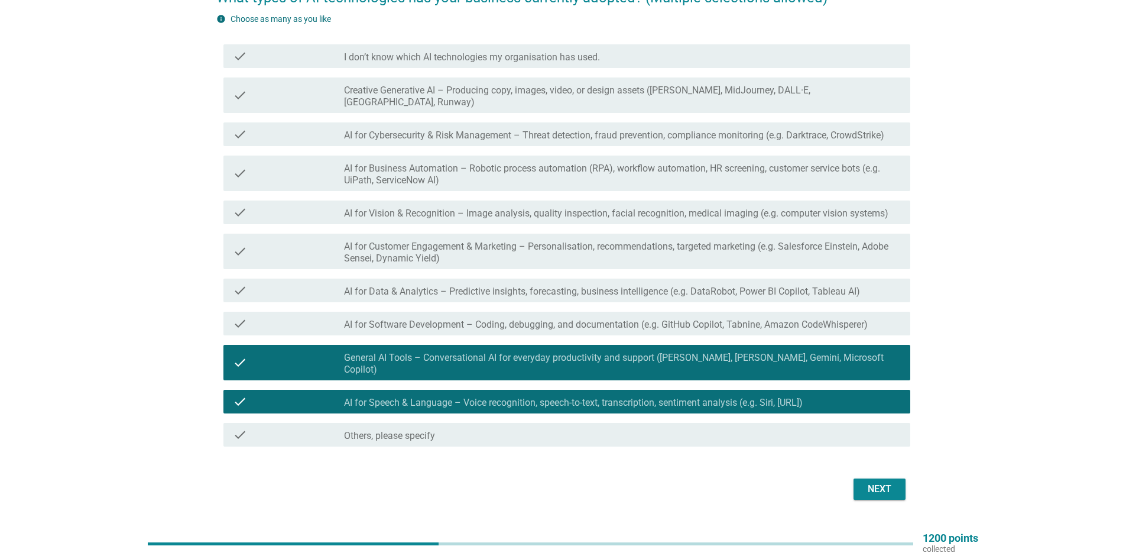
click at [893, 482] on div "Next" at bounding box center [879, 489] width 33 height 14
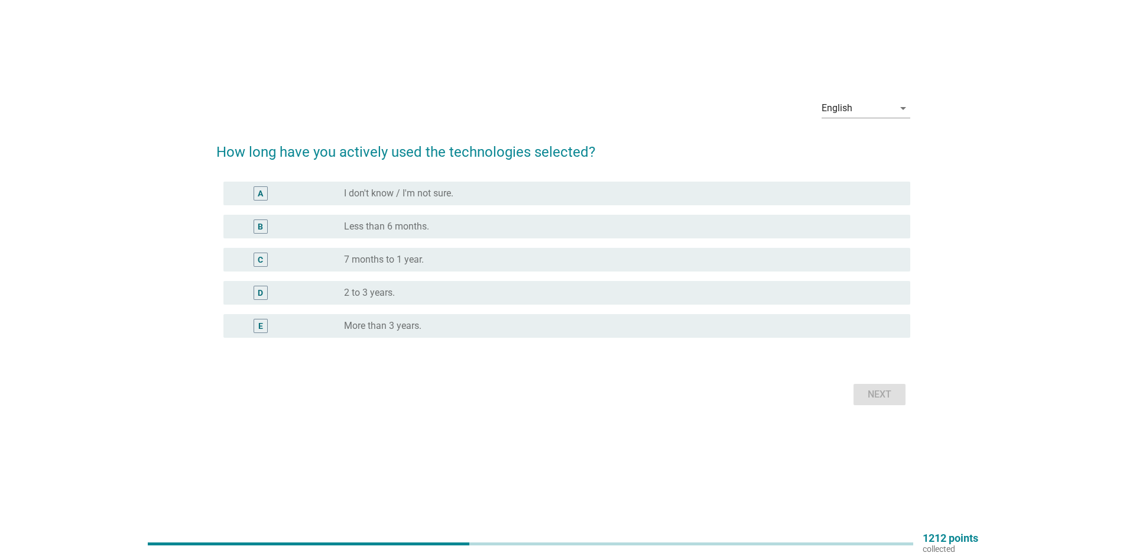
scroll to position [0, 0]
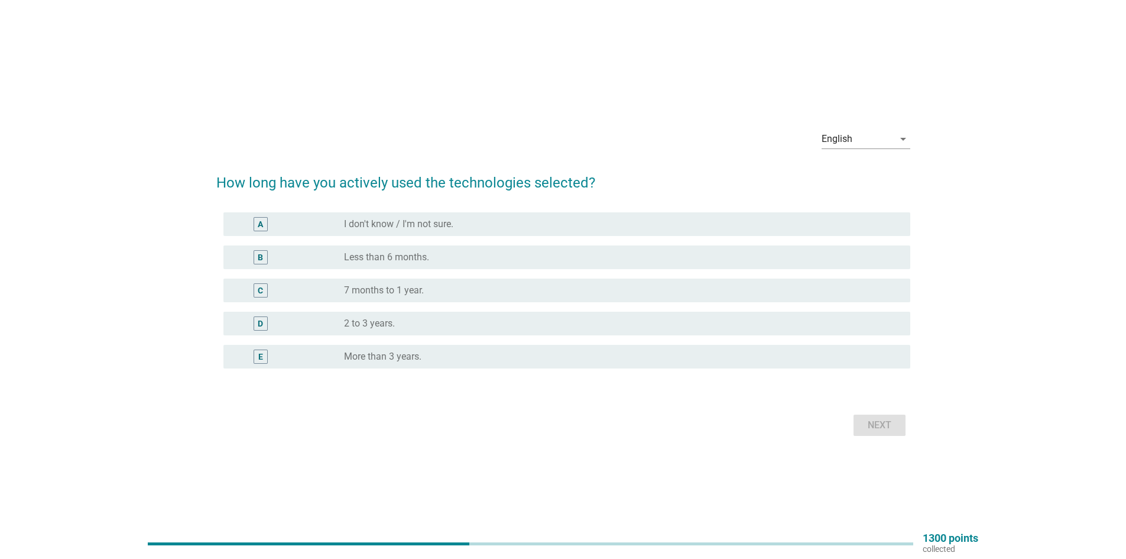
drag, startPoint x: 410, startPoint y: 349, endPoint x: 551, endPoint y: 374, distance: 143.5
click at [410, 350] on div "radio_button_unchecked More than 3 years." at bounding box center [622, 356] width 557 height 14
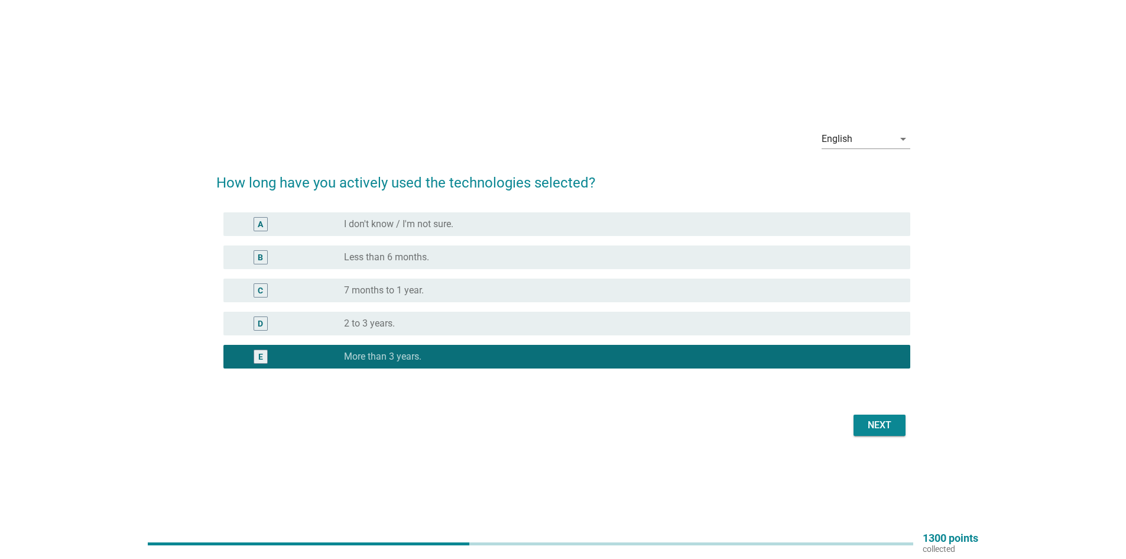
click at [879, 423] on div "Next" at bounding box center [879, 425] width 33 height 14
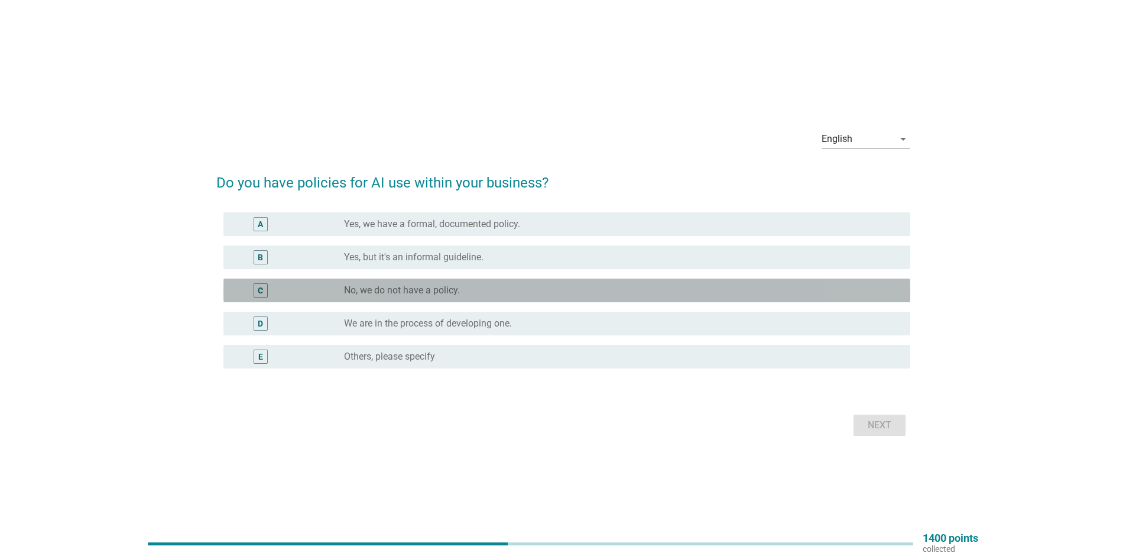
click at [499, 286] on div "radio_button_unchecked No, we do not have a policy." at bounding box center [618, 290] width 548 height 12
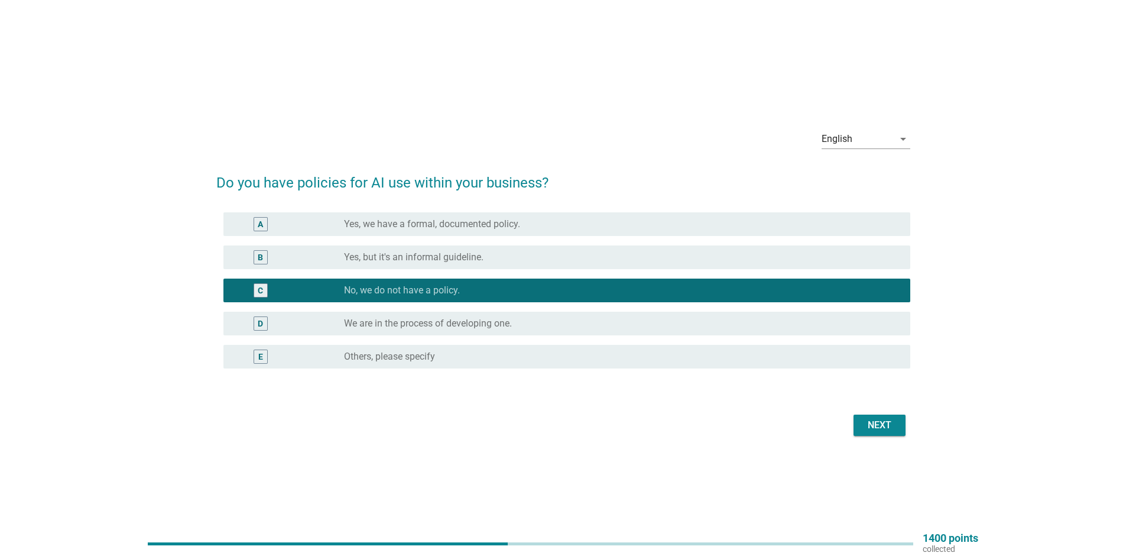
click at [862, 427] on button "Next" at bounding box center [880, 424] width 52 height 21
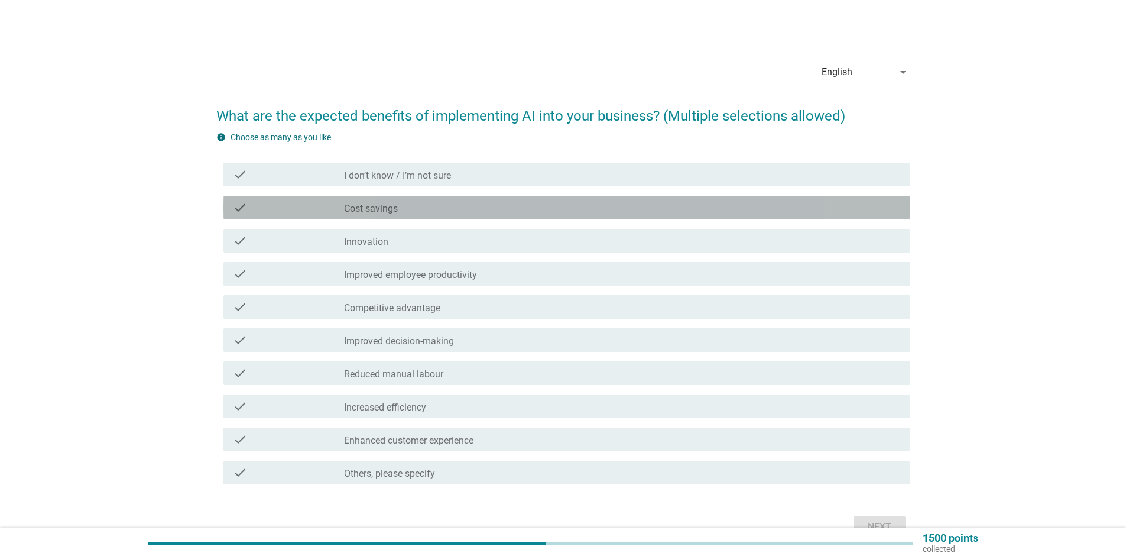
click at [425, 199] on div "check check_box_outline_blank Cost savings" at bounding box center [567, 208] width 687 height 24
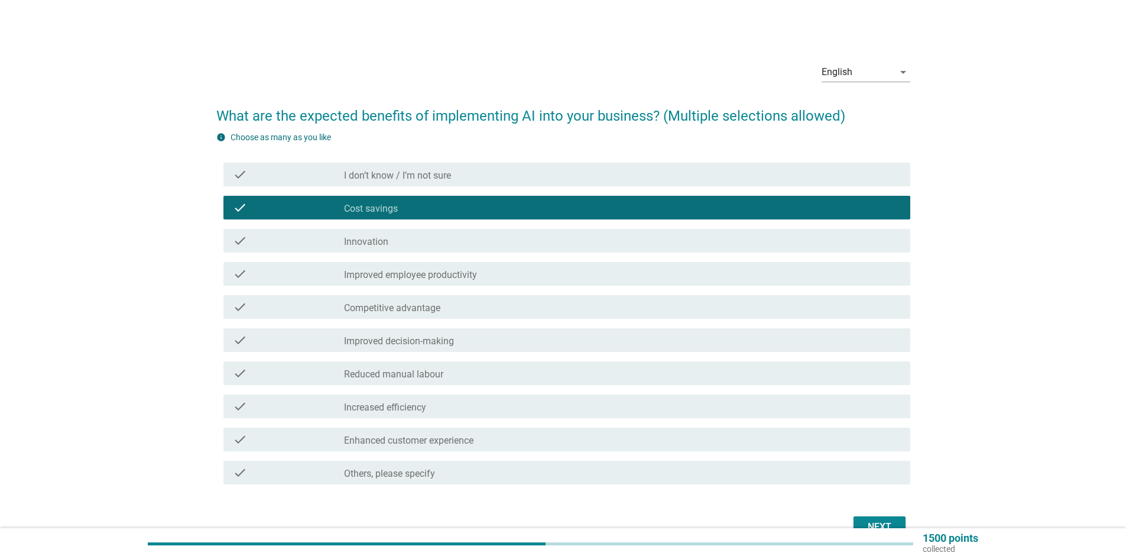
click at [407, 232] on div "check check_box_outline_blank Innovation" at bounding box center [567, 241] width 687 height 24
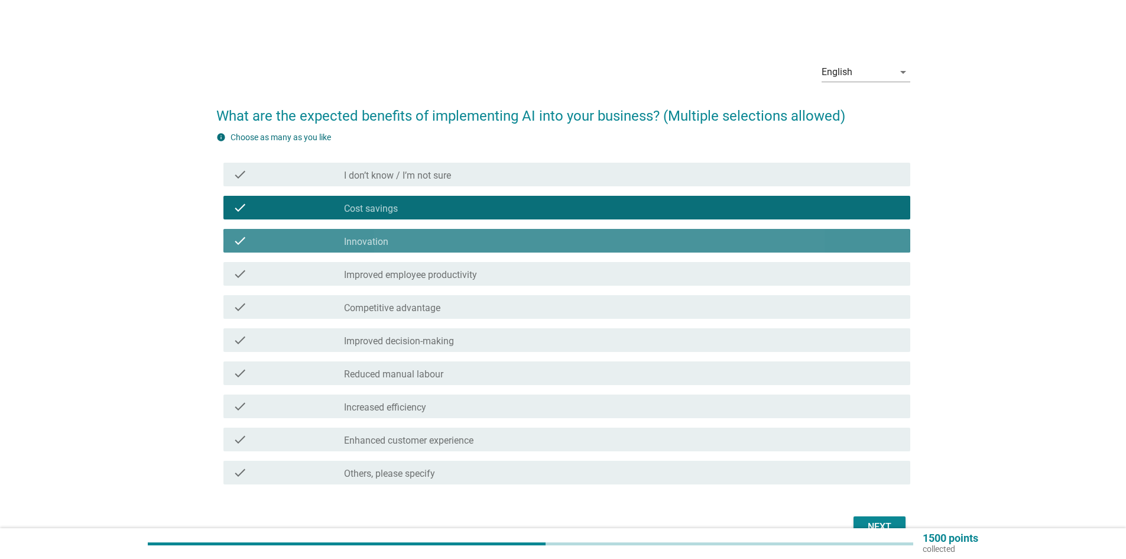
click at [407, 232] on div "check check_box_outline_blank Innovation" at bounding box center [567, 241] width 687 height 24
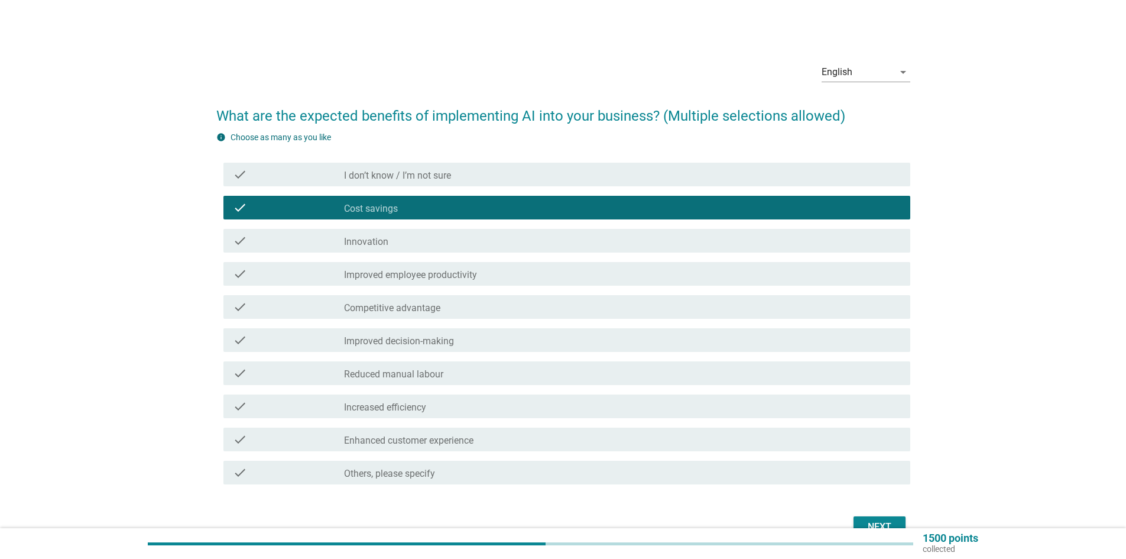
click at [409, 233] on div "check check_box_outline_blank Innovation" at bounding box center [567, 241] width 687 height 24
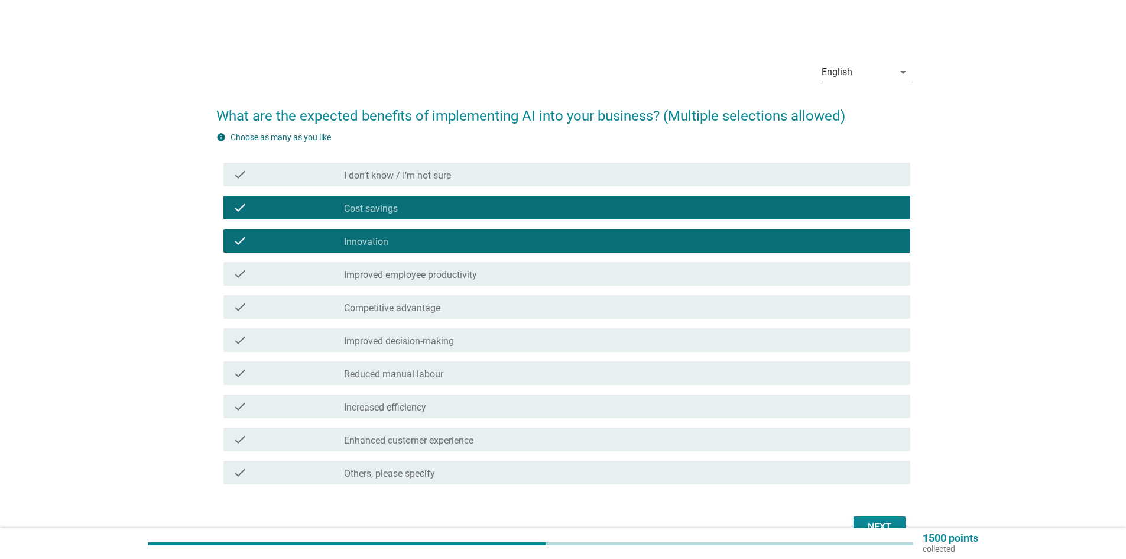
click at [510, 270] on div "check_box_outline_blank Improved employee productivity" at bounding box center [622, 274] width 557 height 14
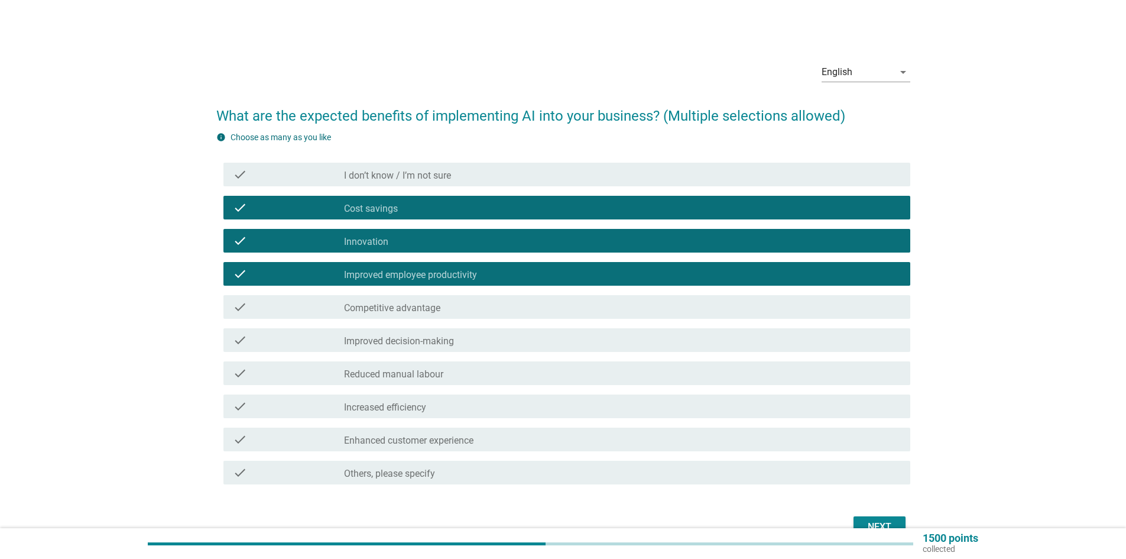
click at [461, 405] on div "check_box_outline_blank Increased efficiency" at bounding box center [622, 406] width 557 height 14
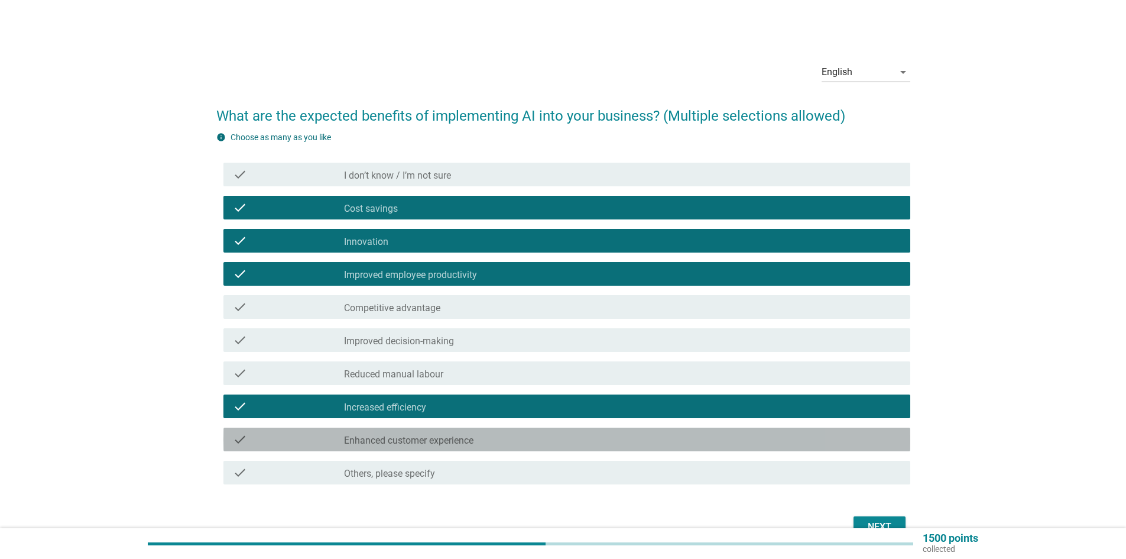
click at [481, 435] on div "check_box_outline_blank Enhanced customer experience" at bounding box center [622, 439] width 557 height 14
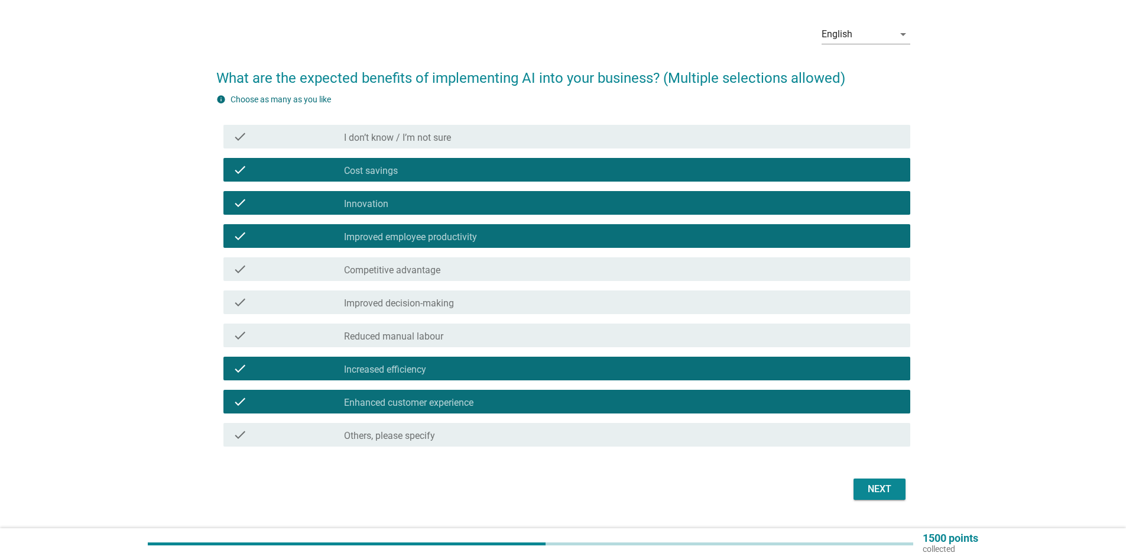
scroll to position [59, 0]
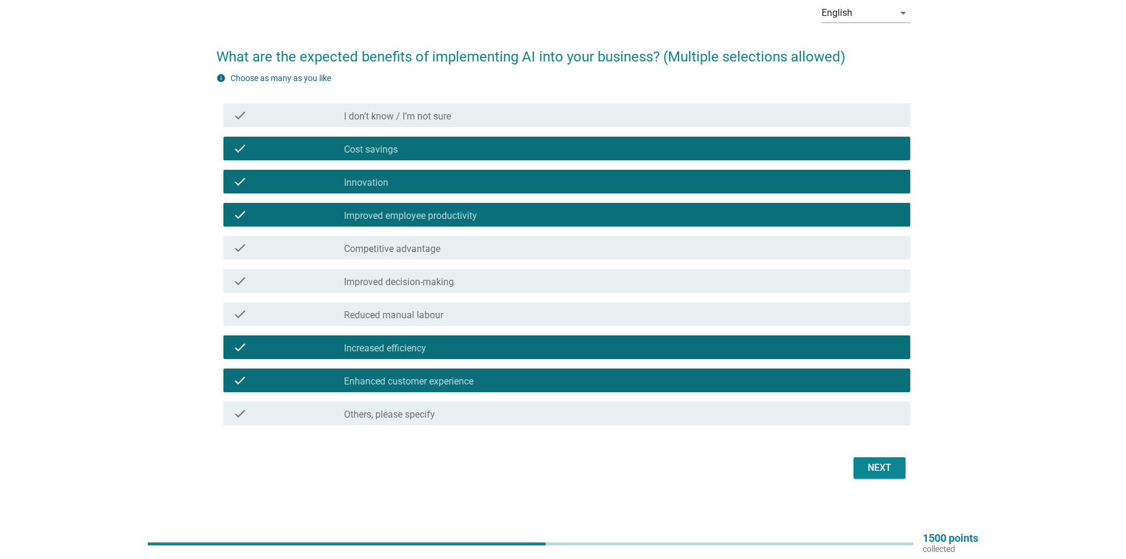
click at [899, 466] on button "Next" at bounding box center [880, 467] width 52 height 21
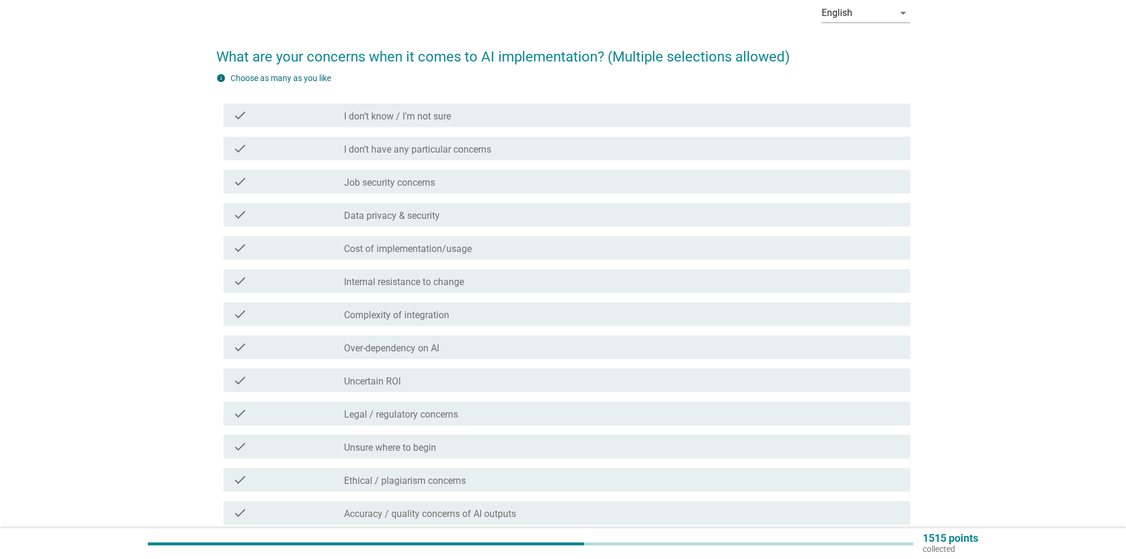
scroll to position [0, 0]
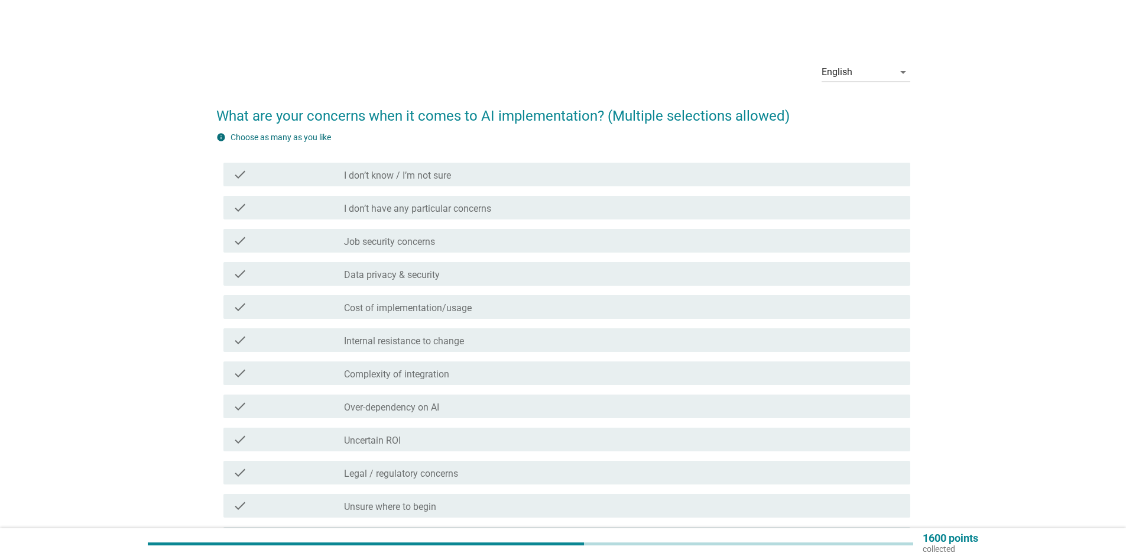
click at [449, 248] on div "check check_box_outline_blank Job security concerns" at bounding box center [567, 241] width 687 height 24
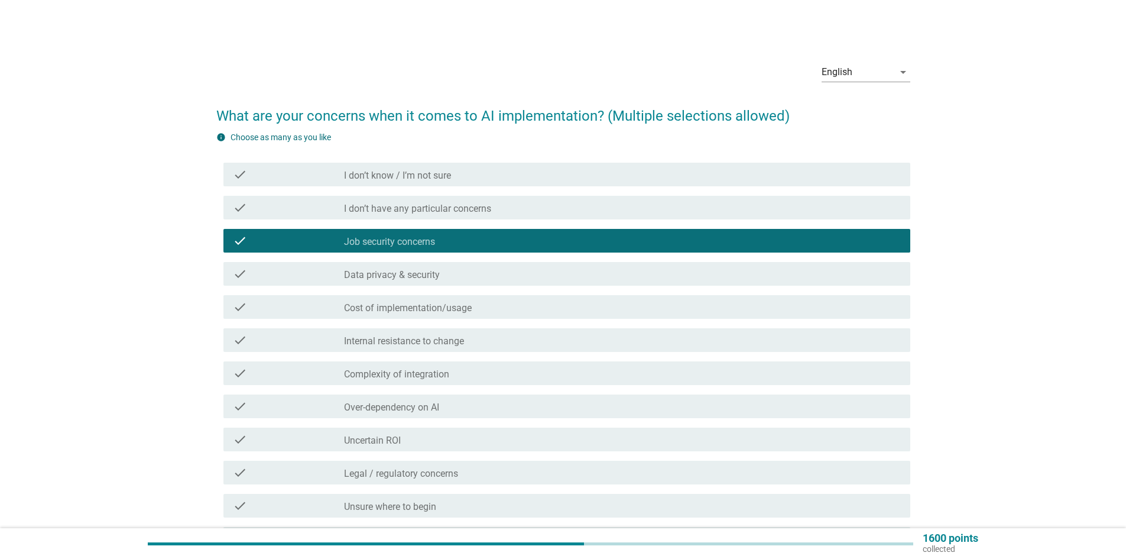
click at [422, 276] on label "Data privacy & security" at bounding box center [392, 275] width 96 height 12
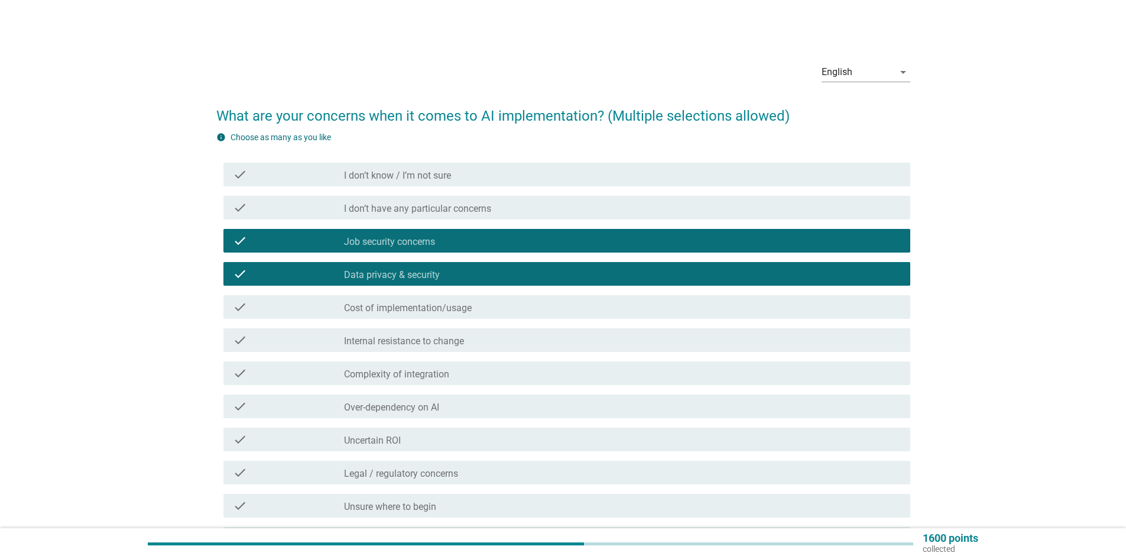
click at [488, 313] on div "check_box_outline_blank Cost of implementation/usage" at bounding box center [622, 307] width 557 height 14
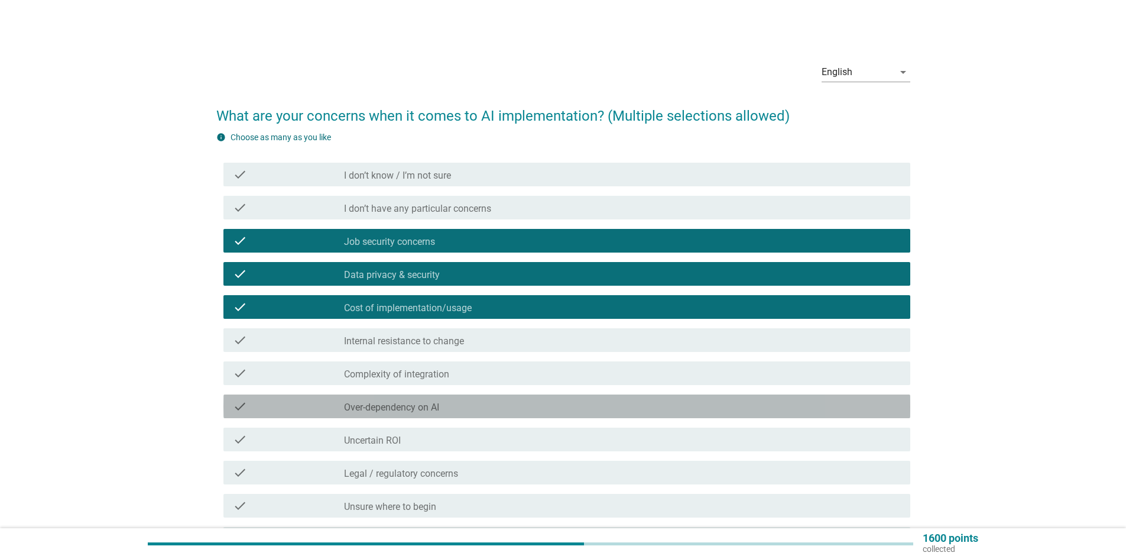
click at [452, 403] on div "check_box_outline_blank Over-dependency on AI" at bounding box center [622, 406] width 557 height 14
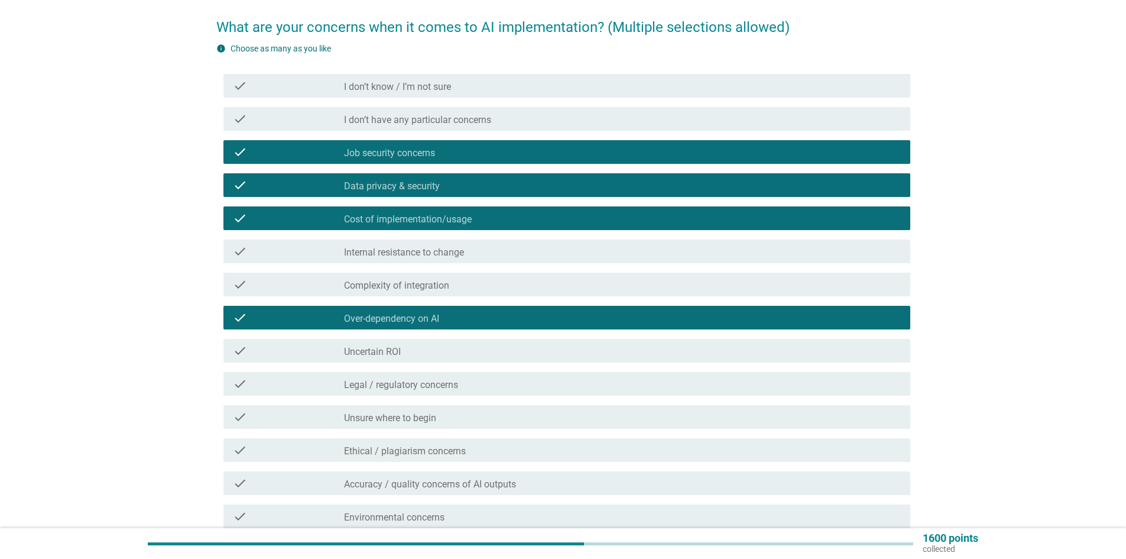
scroll to position [118, 0]
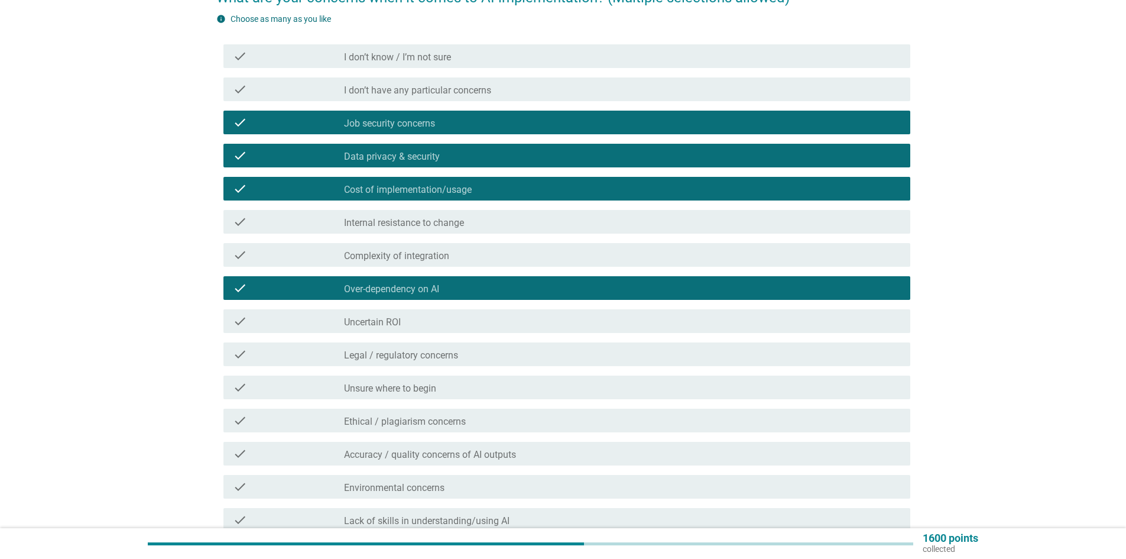
click at [463, 357] on div "check_box_outline_blank Legal / regulatory concerns" at bounding box center [622, 354] width 557 height 14
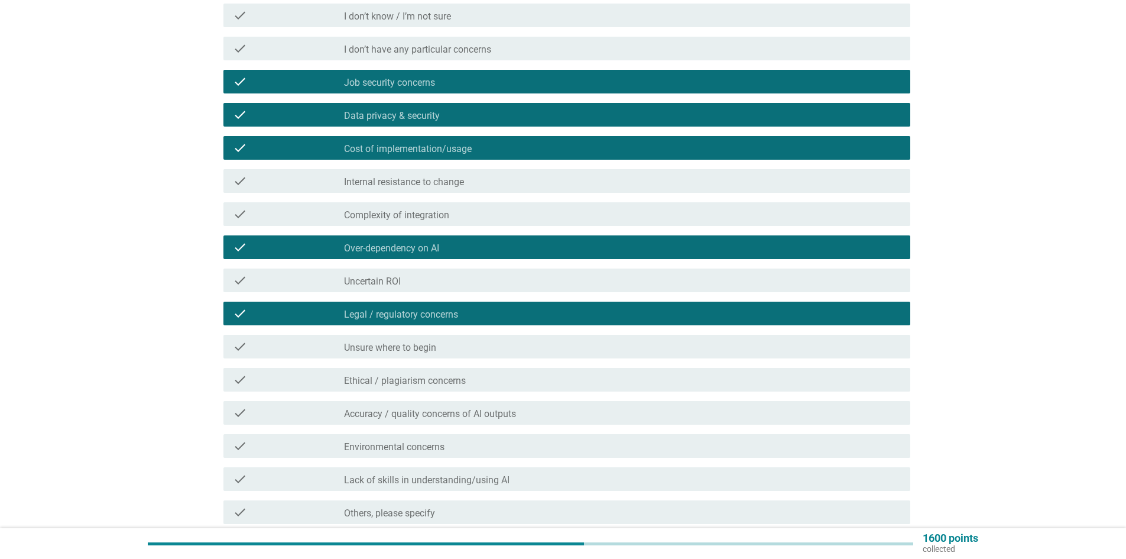
scroll to position [177, 0]
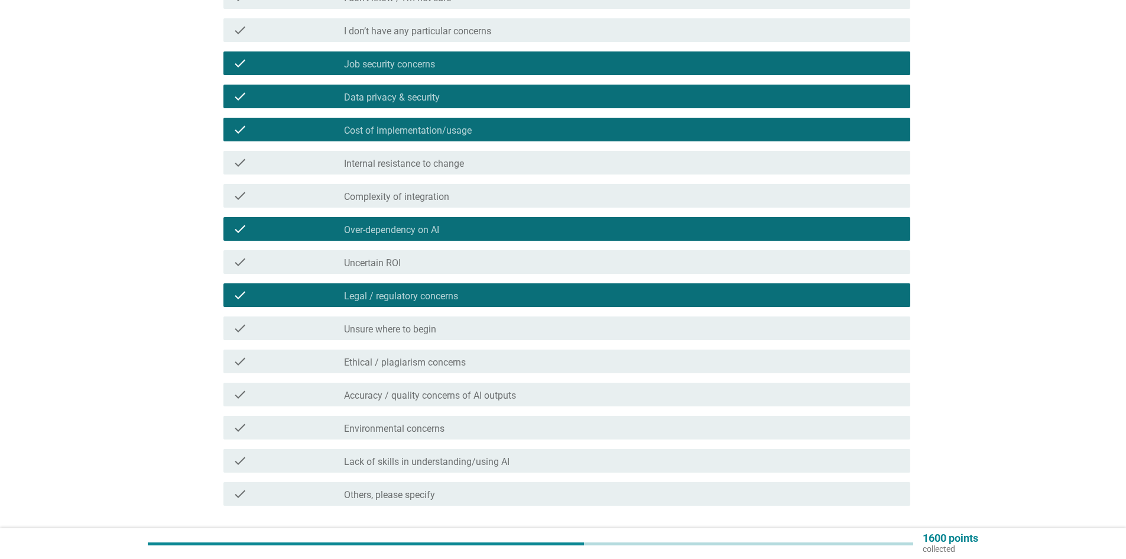
click at [456, 335] on div "check check_box_outline_blank Unsure where to begin" at bounding box center [567, 328] width 687 height 24
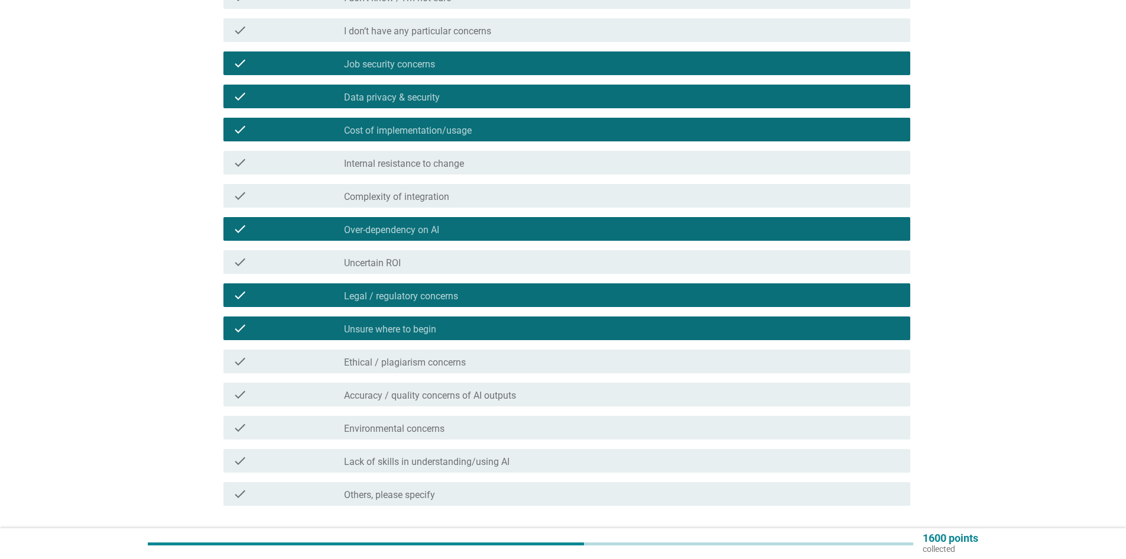
click at [465, 363] on label "Ethical / plagiarism concerns" at bounding box center [405, 363] width 122 height 12
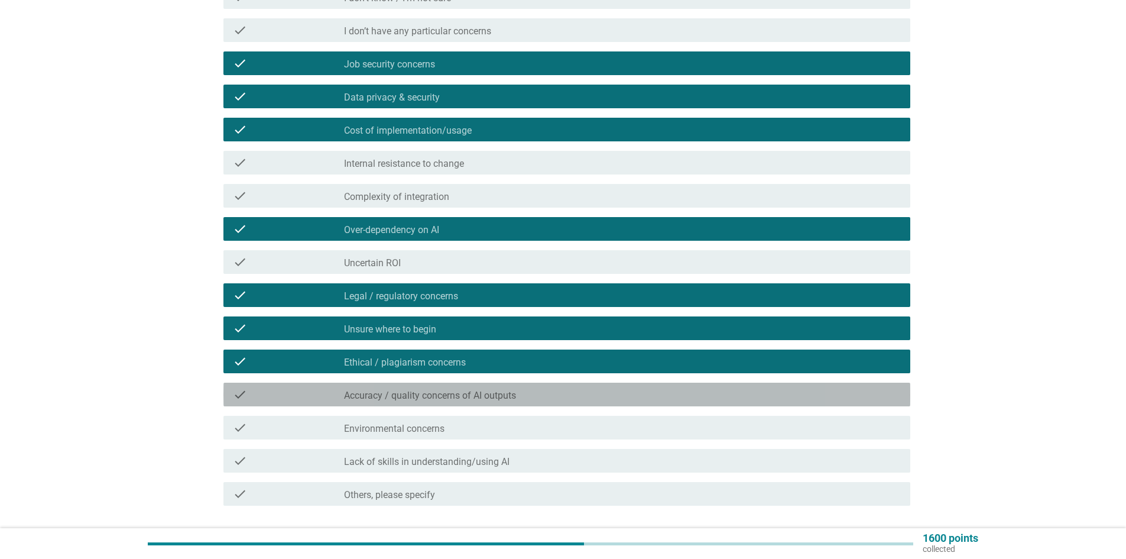
click at [452, 399] on label "Accuracy / quality concerns of AI outputs" at bounding box center [430, 396] width 172 height 12
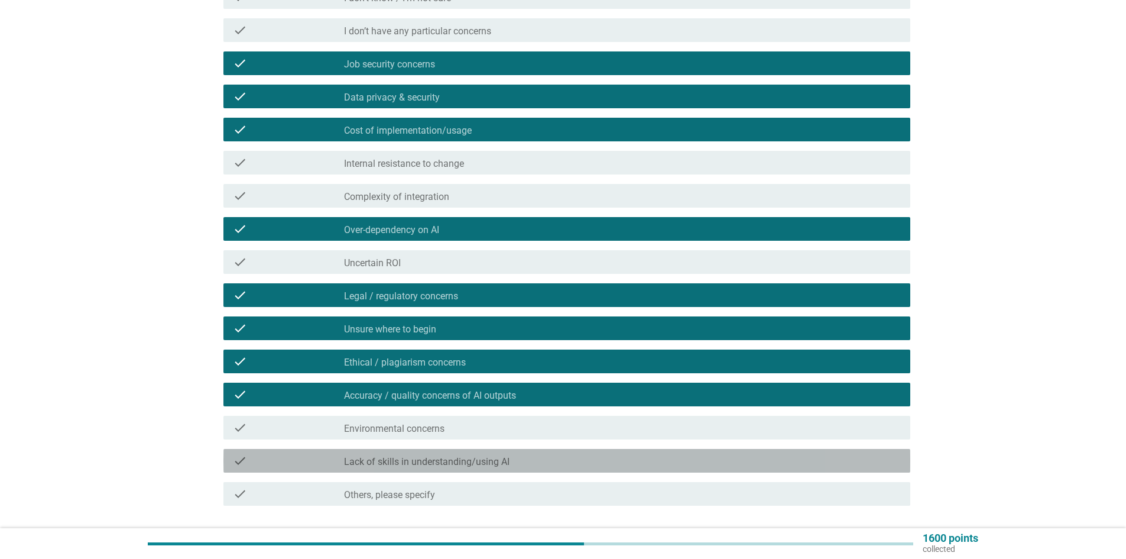
click at [452, 469] on div "check check_box_outline_blank Lack of skills in understanding/using AI" at bounding box center [567, 461] width 687 height 24
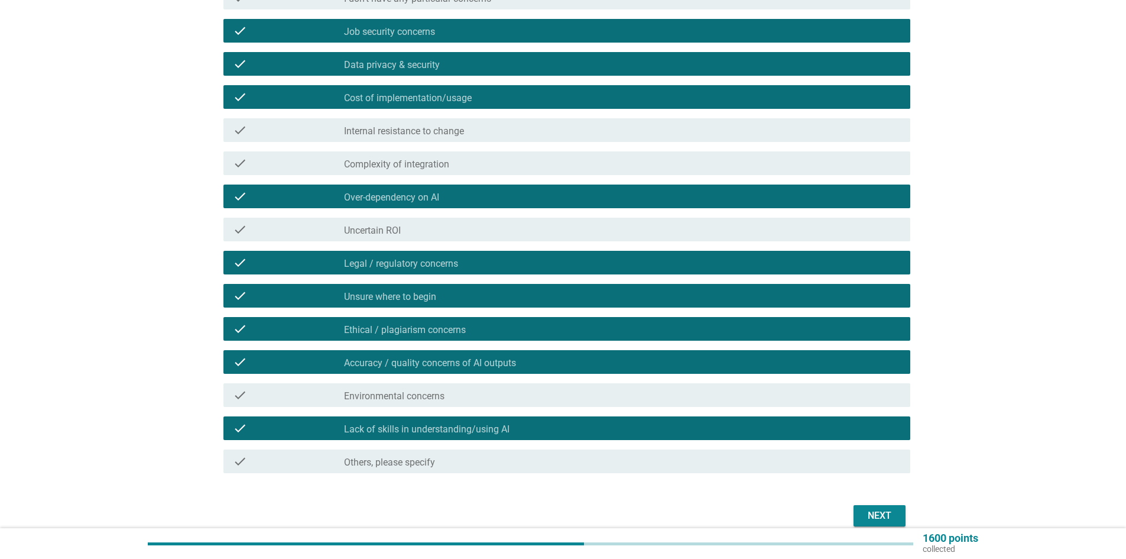
scroll to position [265, 0]
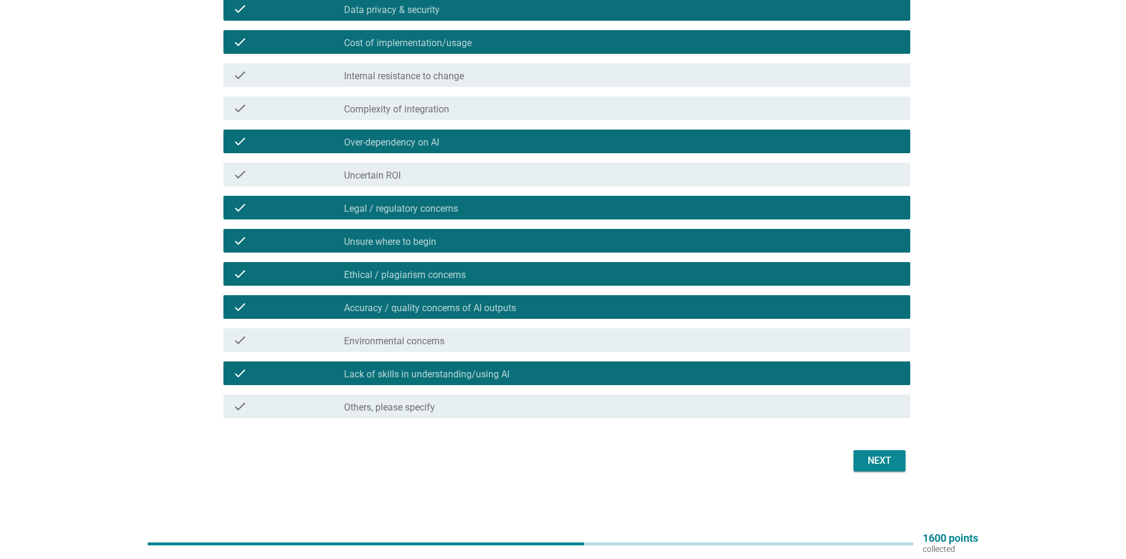
click at [880, 455] on div "Next" at bounding box center [879, 461] width 33 height 14
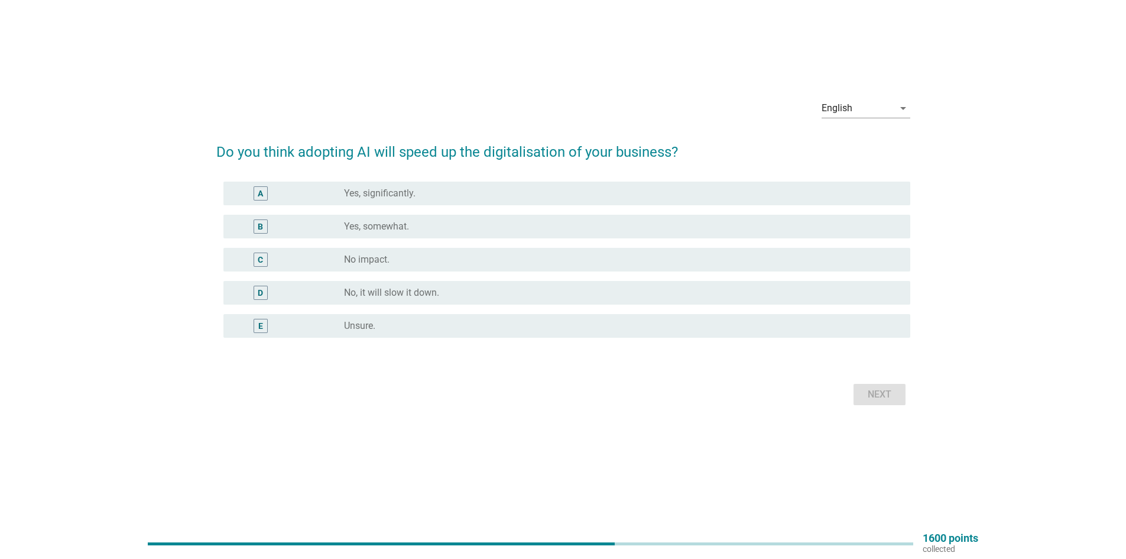
scroll to position [0, 0]
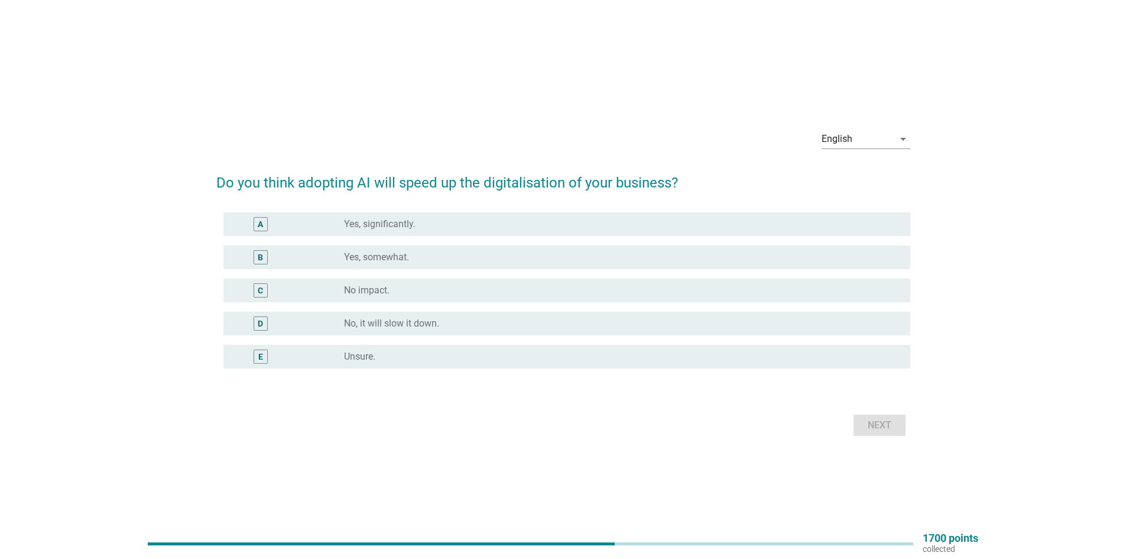
click at [378, 262] on label "Yes, somewhat." at bounding box center [376, 257] width 65 height 12
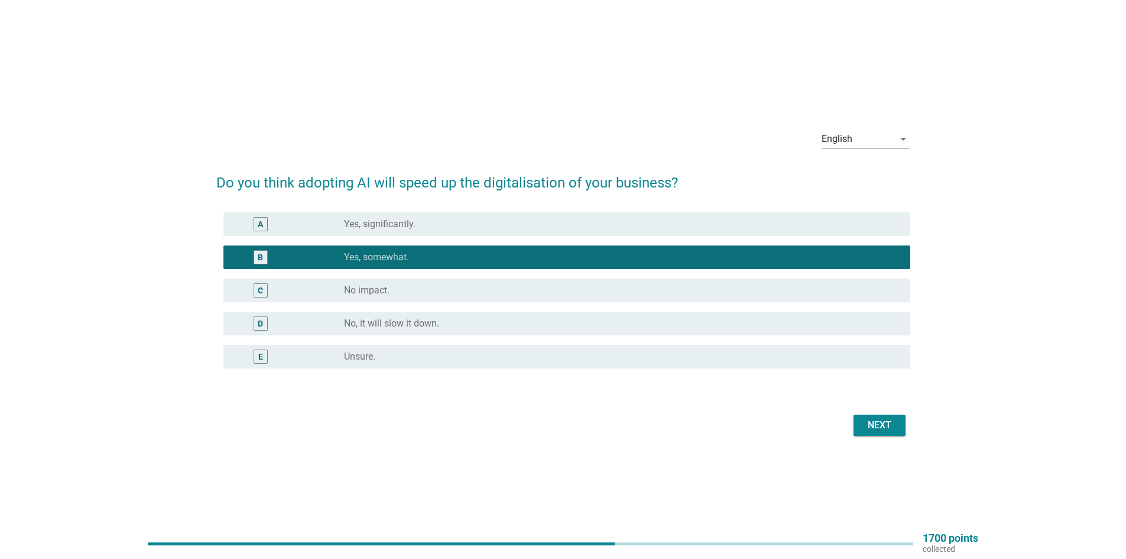
click at [895, 430] on div "Next" at bounding box center [879, 425] width 33 height 14
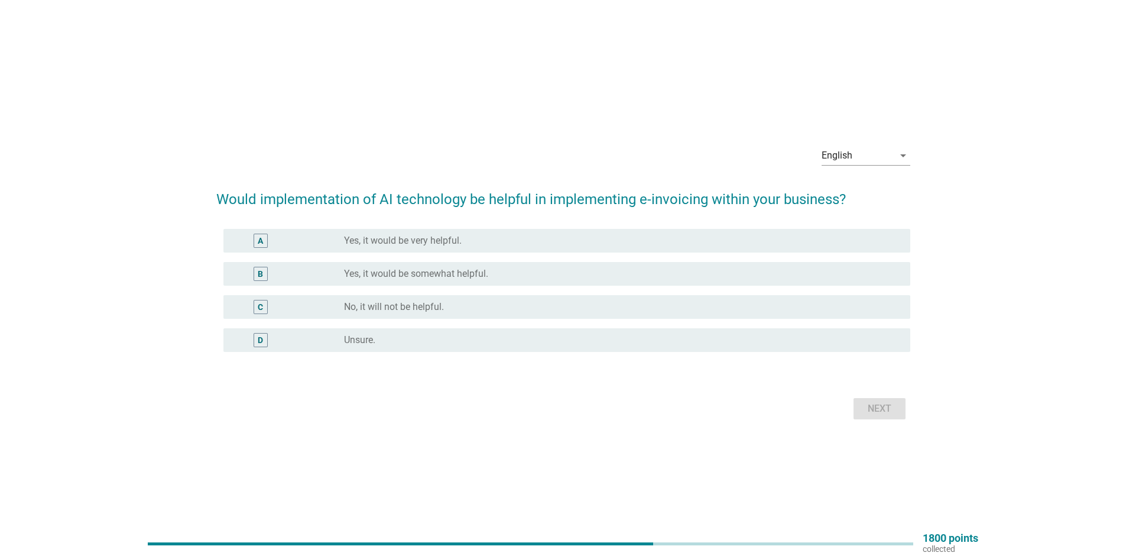
click at [451, 277] on label "Yes, it would be somewhat helpful." at bounding box center [416, 274] width 144 height 12
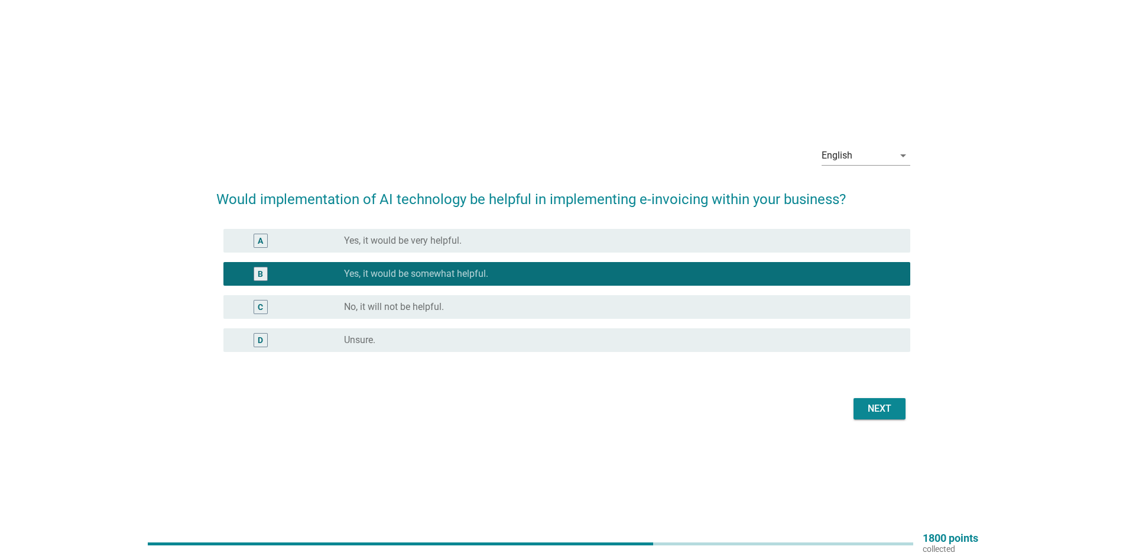
click at [905, 413] on button "Next" at bounding box center [880, 408] width 52 height 21
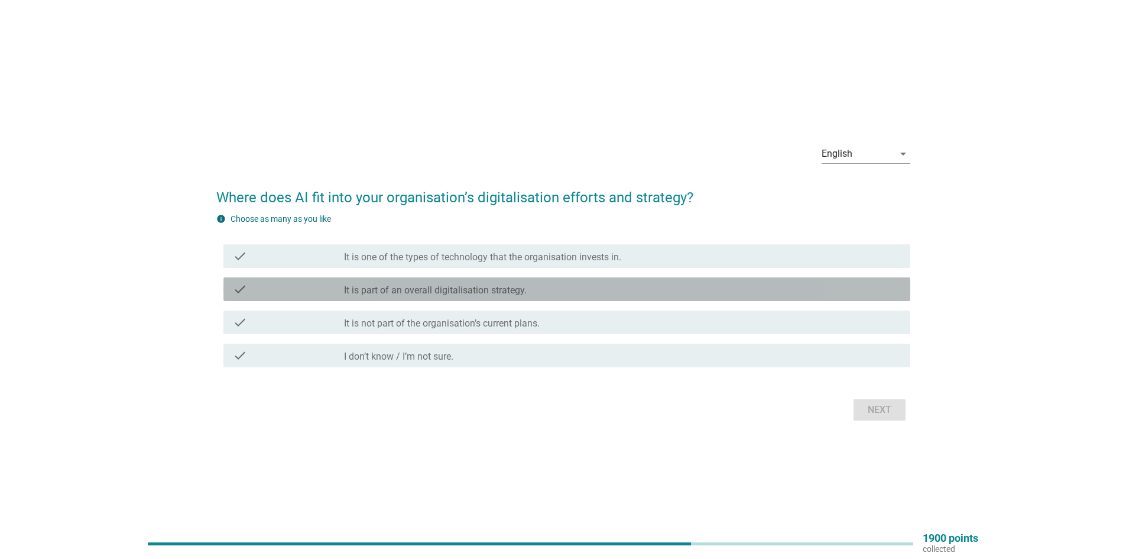
click at [468, 296] on label "It is part of an overall digitalisation strategy." at bounding box center [435, 290] width 183 height 12
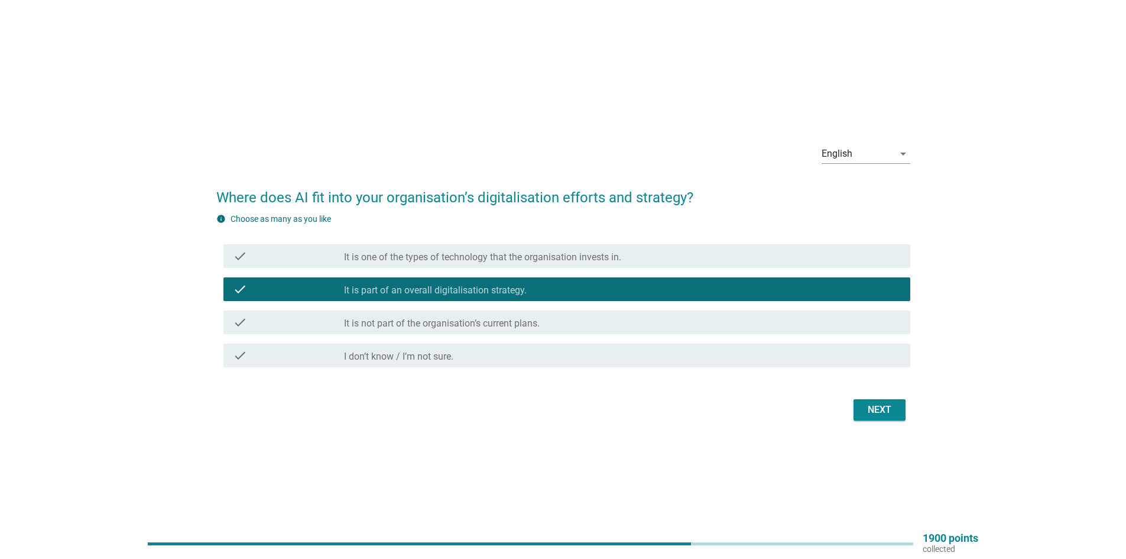
click at [876, 412] on div "Next" at bounding box center [879, 410] width 33 height 14
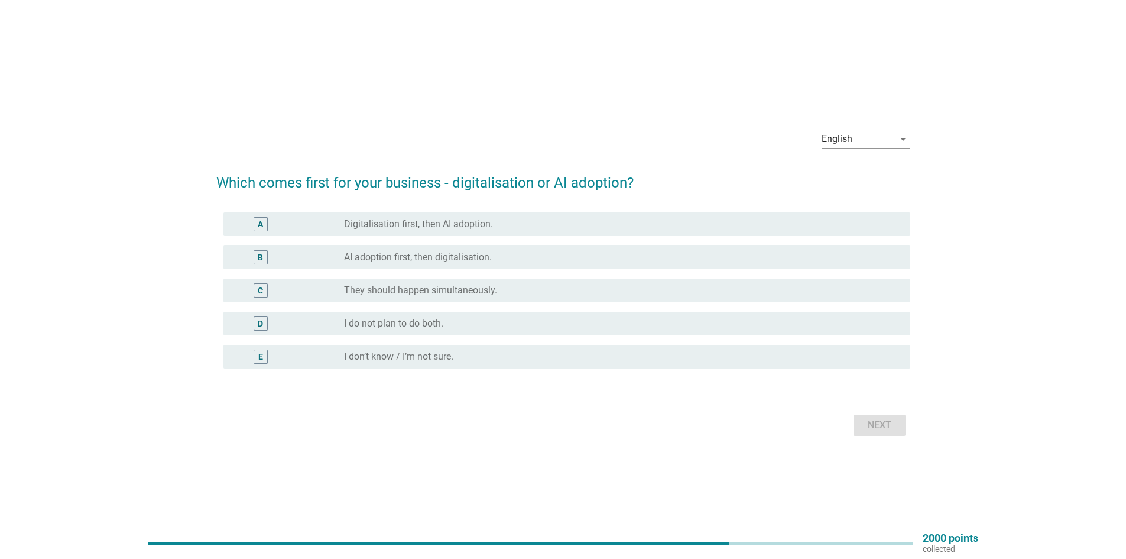
click at [449, 231] on div "A radio_button_unchecked Digitalisation first, then AI adoption." at bounding box center [567, 224] width 687 height 24
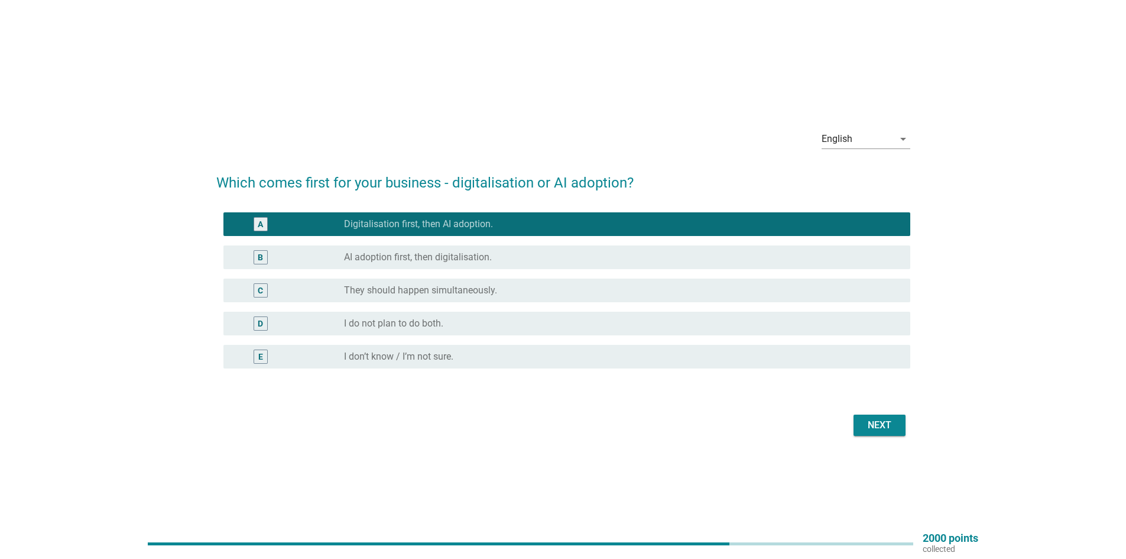
click at [872, 436] on div "Next" at bounding box center [563, 425] width 694 height 28
click at [889, 415] on button "Next" at bounding box center [880, 424] width 52 height 21
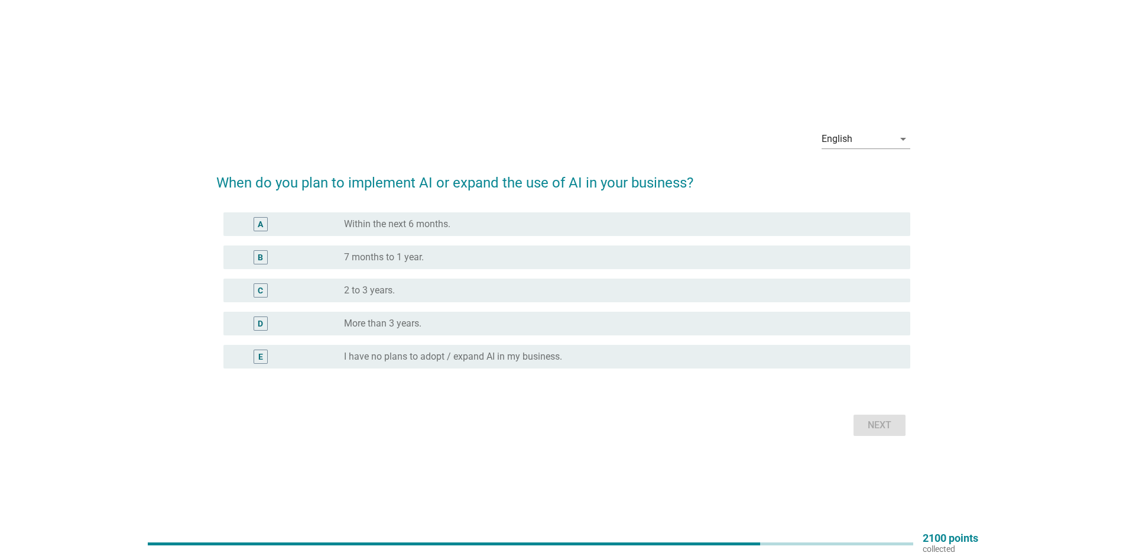
click at [393, 297] on div "radio_button_unchecked 2 to 3 years." at bounding box center [622, 290] width 557 height 14
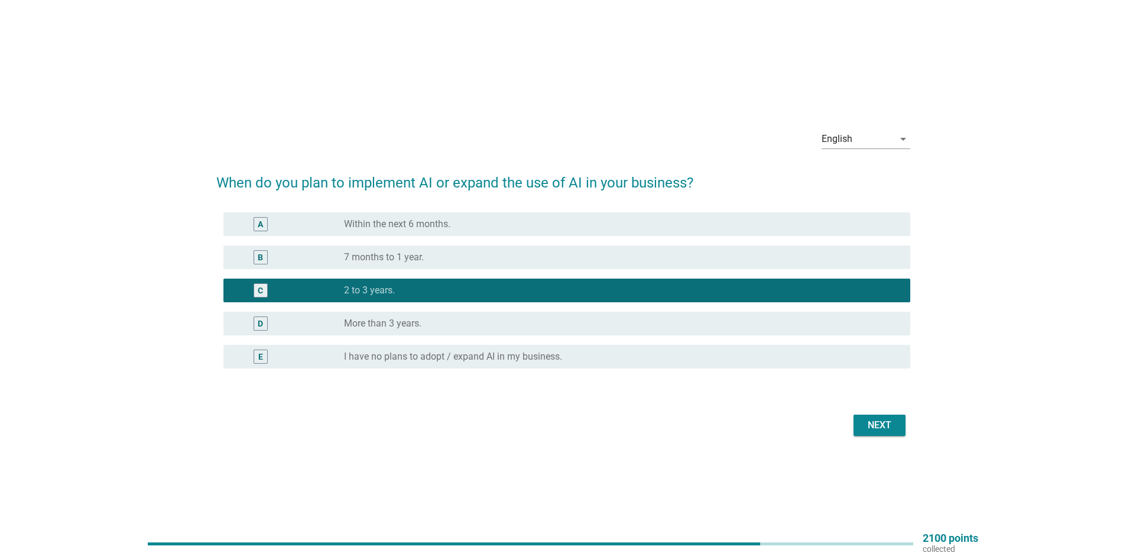
click at [896, 432] on button "Next" at bounding box center [880, 424] width 52 height 21
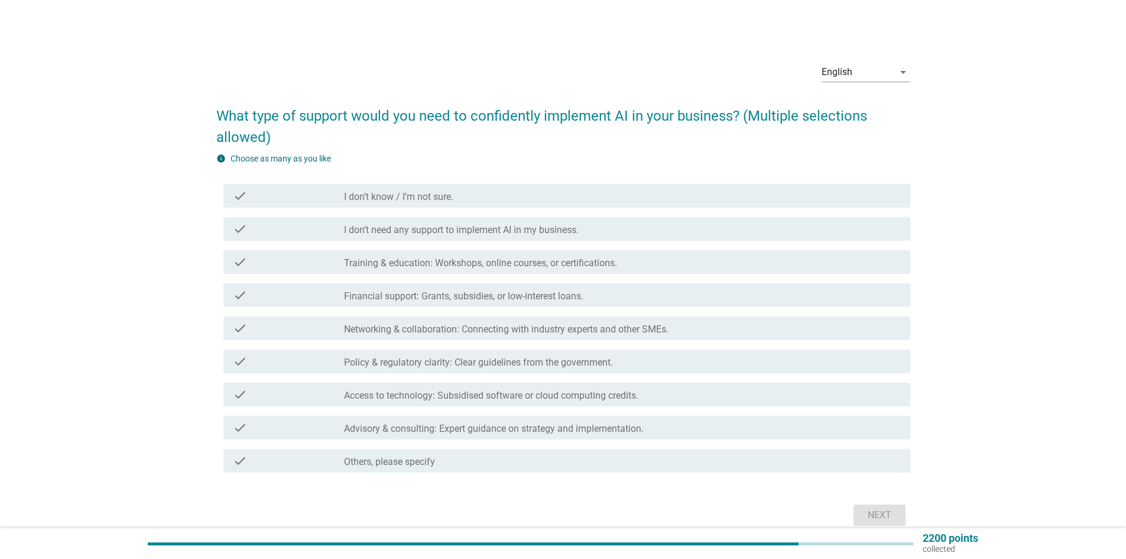
click at [400, 268] on label "Training & education: Workshops, online courses, or certifications." at bounding box center [480, 263] width 273 height 12
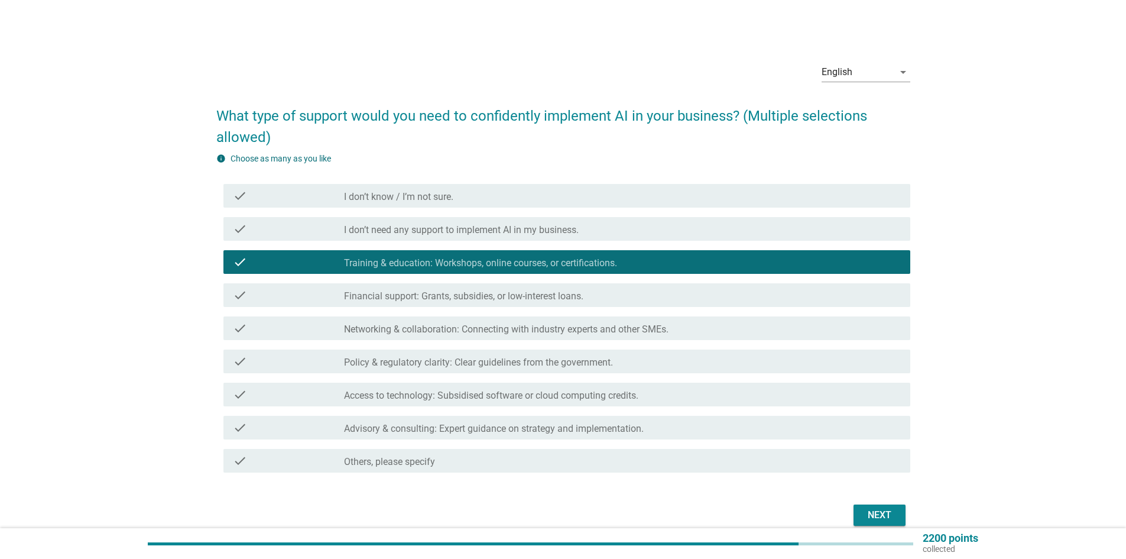
click at [413, 300] on label "Financial support: Grants, subsidies, or low-interest loans." at bounding box center [463, 296] width 239 height 12
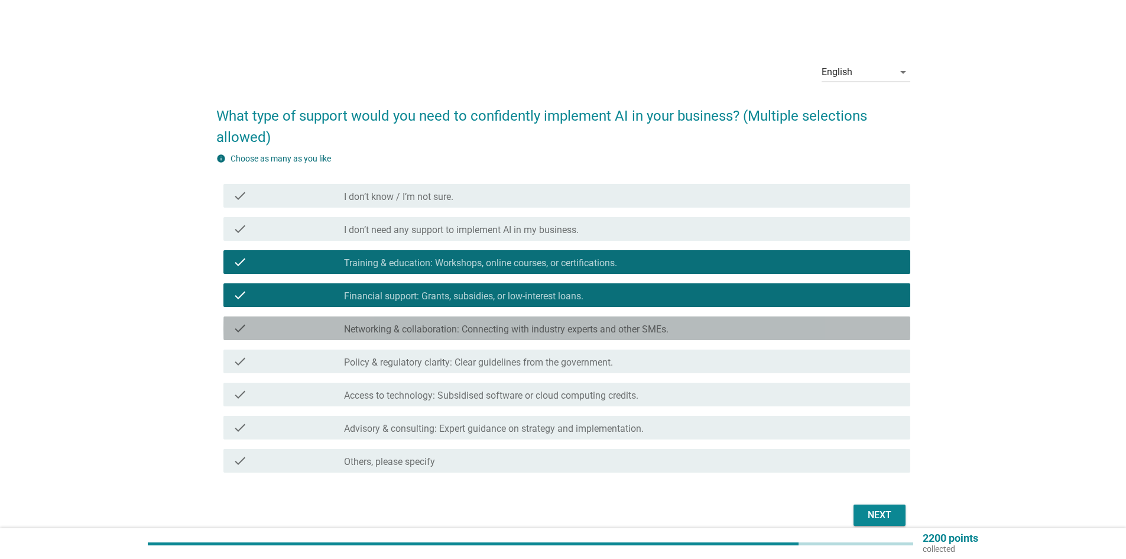
click at [438, 338] on div "check check_box_outline_blank Networking & collaboration: Connecting with indus…" at bounding box center [567, 328] width 687 height 24
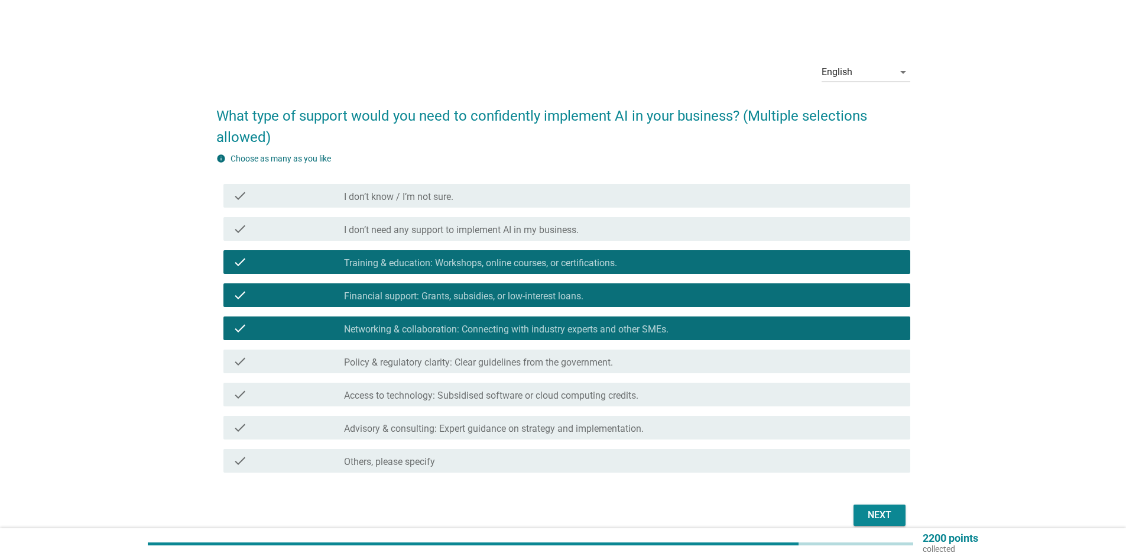
click at [401, 371] on div "check check_box_outline_blank Policy & regulatory clarity: Clear guidelines fro…" at bounding box center [567, 361] width 687 height 24
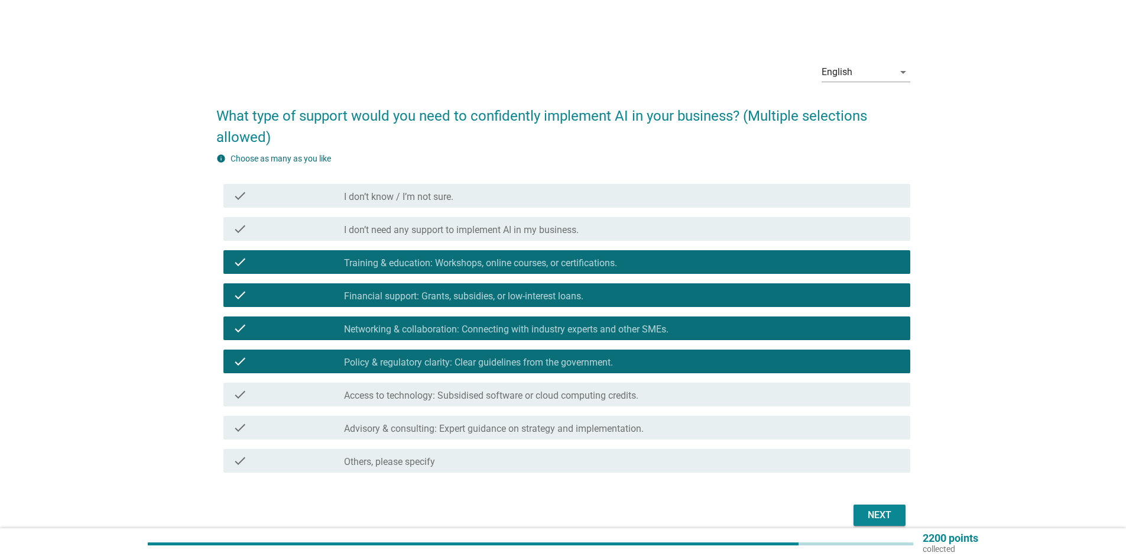
click at [400, 394] on label "Access to technology: Subsidised software or cloud computing credits." at bounding box center [491, 396] width 294 height 12
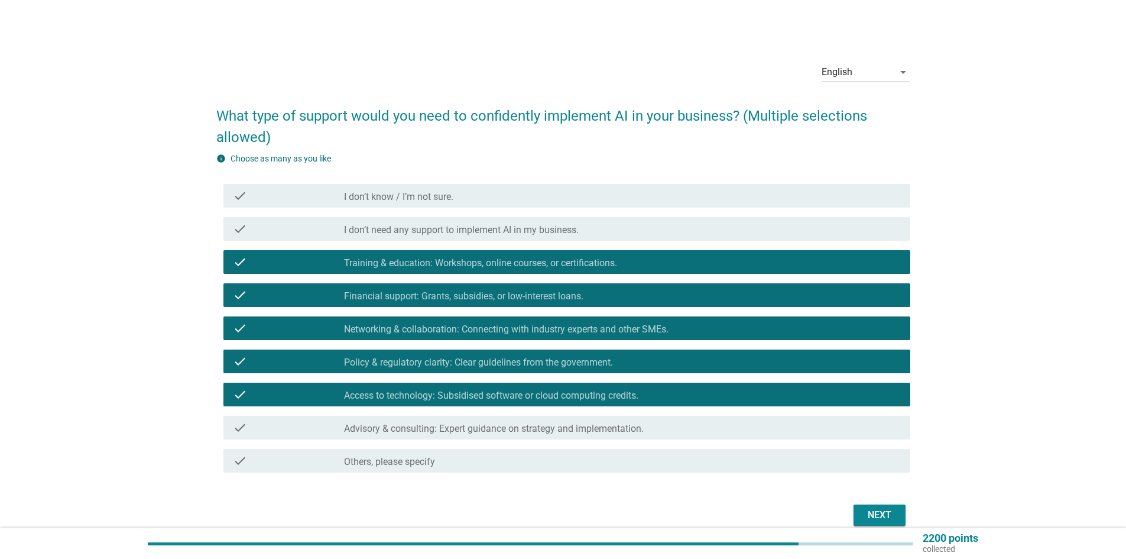
click at [403, 430] on label "Advisory & consulting: Expert guidance on strategy and implementation." at bounding box center [494, 429] width 300 height 12
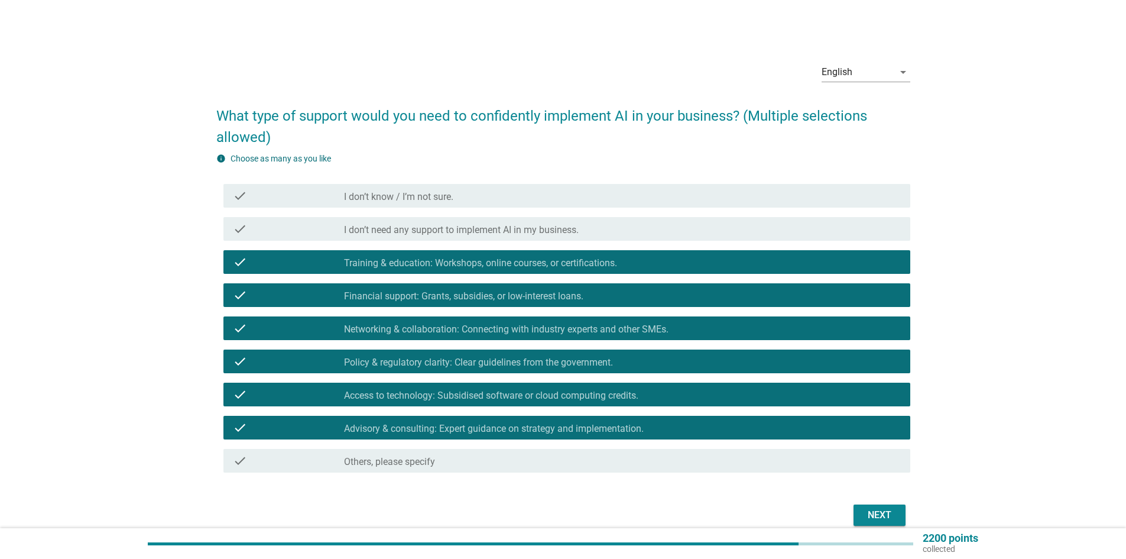
click at [857, 514] on button "Next" at bounding box center [880, 514] width 52 height 21
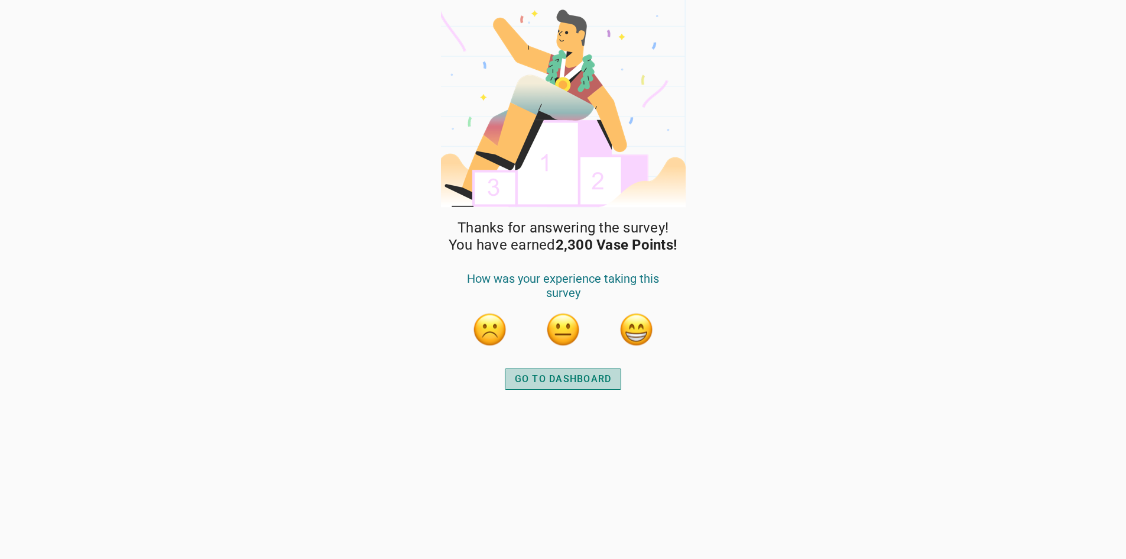
click at [571, 380] on div "GO TO DASHBOARD" at bounding box center [563, 379] width 97 height 14
